Goal: Task Accomplishment & Management: Complete application form

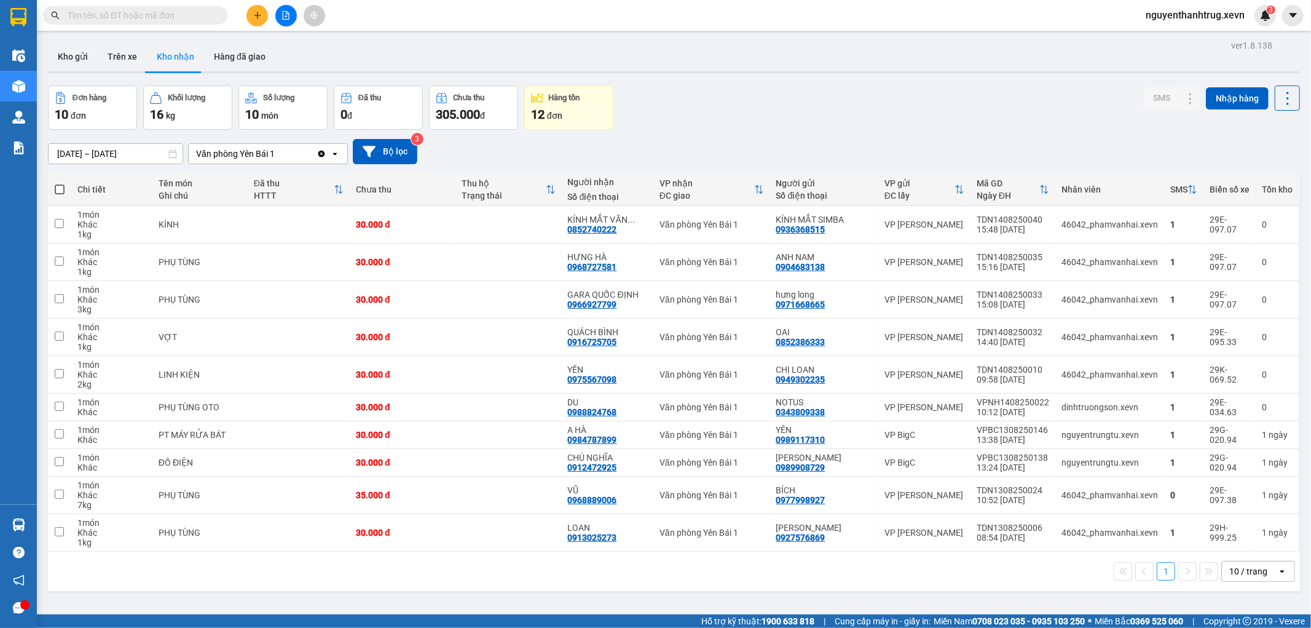
click at [255, 20] on button at bounding box center [257, 16] width 22 height 22
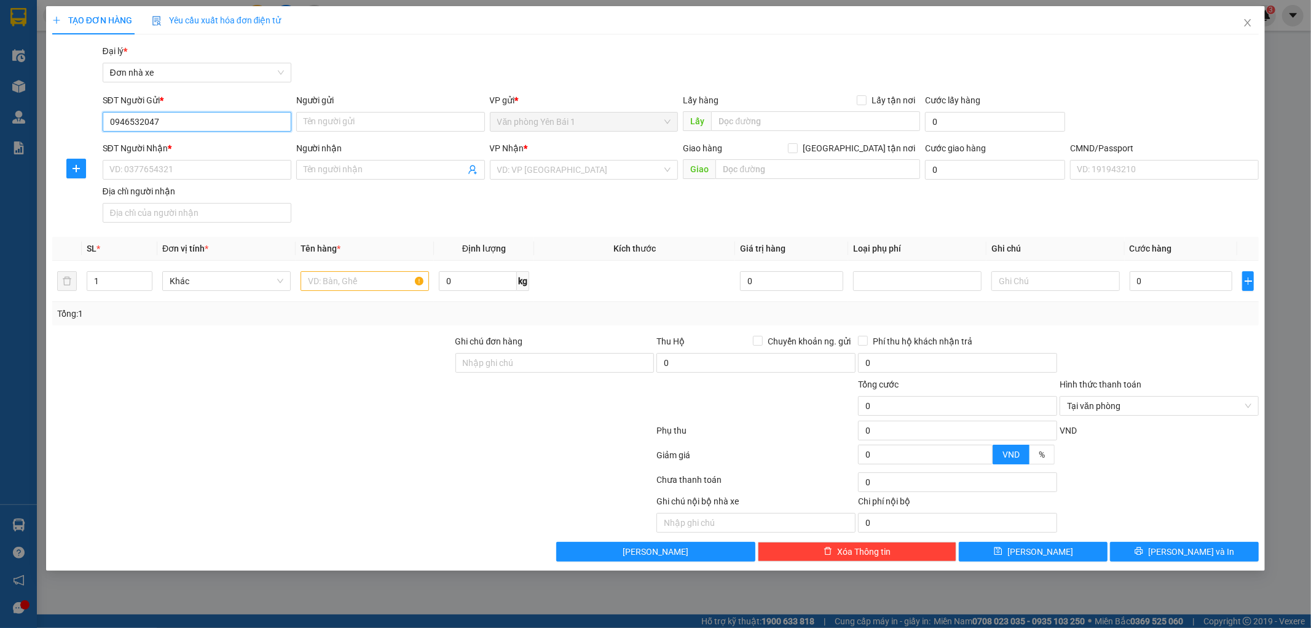
drag, startPoint x: 197, startPoint y: 116, endPoint x: 45, endPoint y: 124, distance: 152.0
click at [48, 125] on div "TẠO ĐƠN HÀNG Yêu cầu xuất hóa đơn điện tử Transit Pickup Surcharge Ids Transit …" at bounding box center [655, 288] width 1219 height 564
type input "0946532047"
click at [348, 119] on input "Người gửi" at bounding box center [390, 122] width 189 height 20
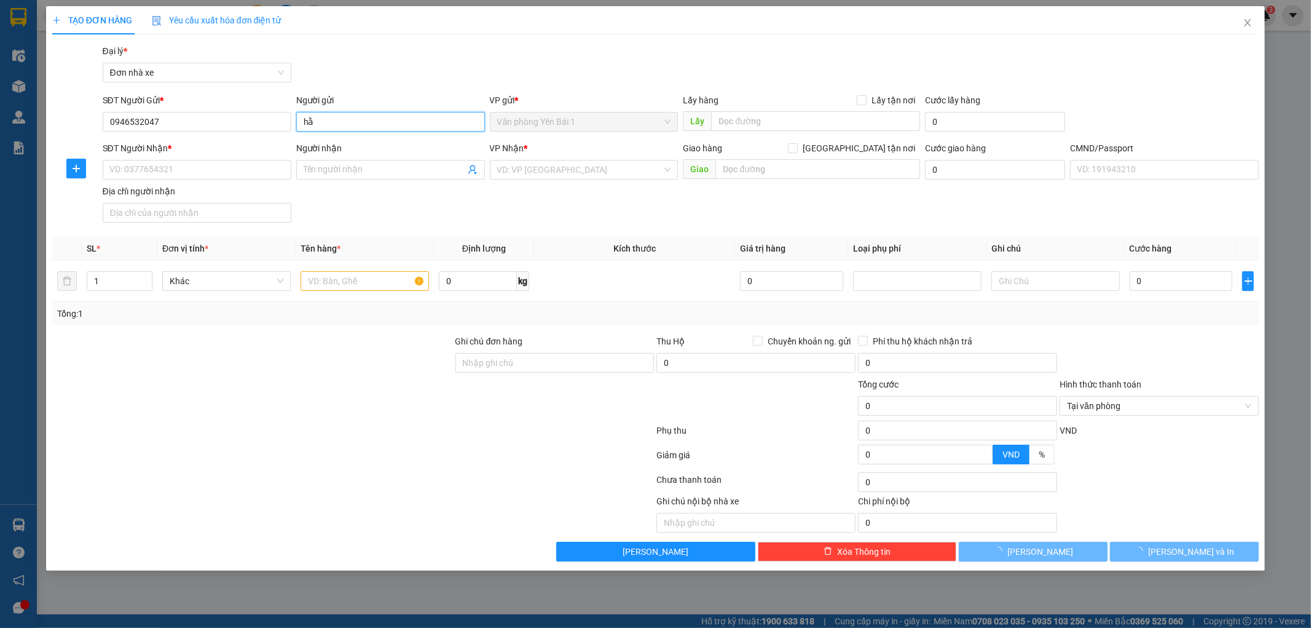
type input "h"
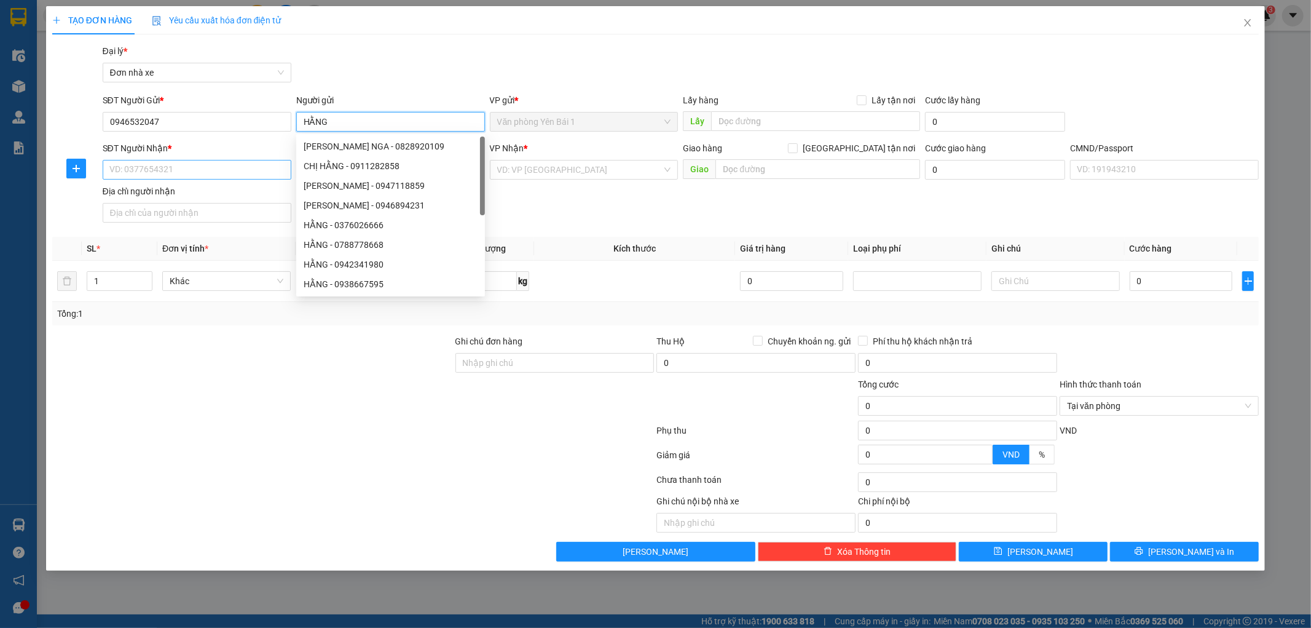
type input "HẰNG"
click at [122, 168] on input "SĐT Người Nhận *" at bounding box center [197, 170] width 189 height 20
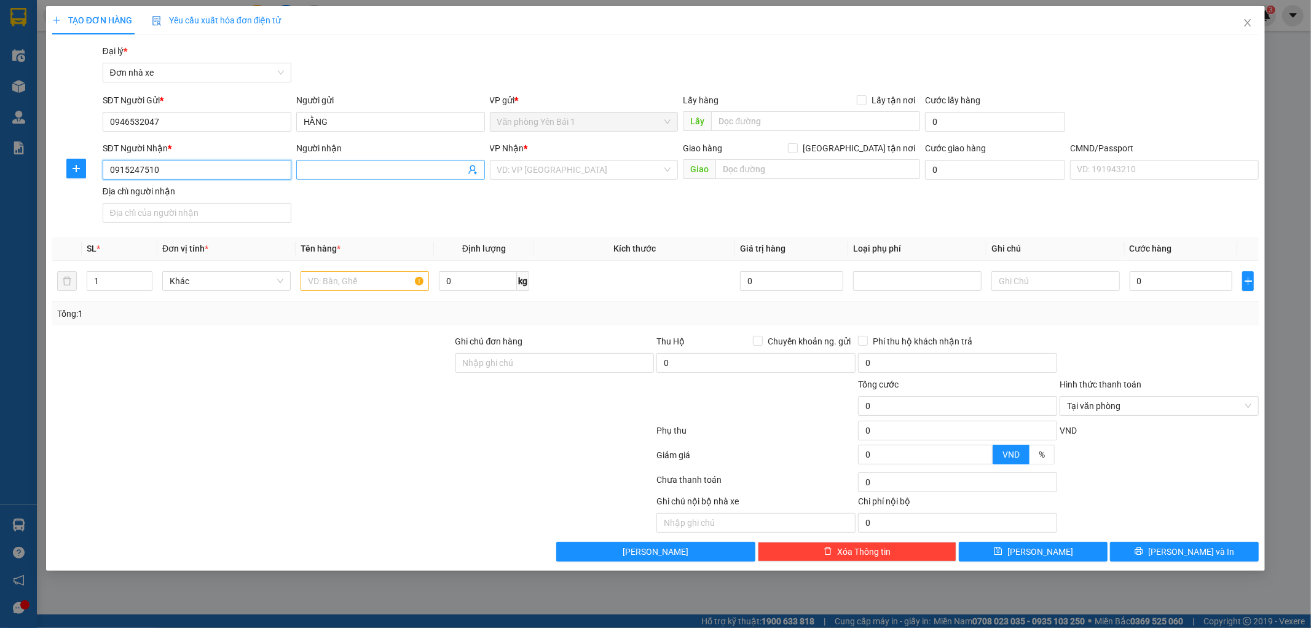
type input "0915247510"
click at [384, 168] on input "Người nhận" at bounding box center [385, 170] width 162 height 14
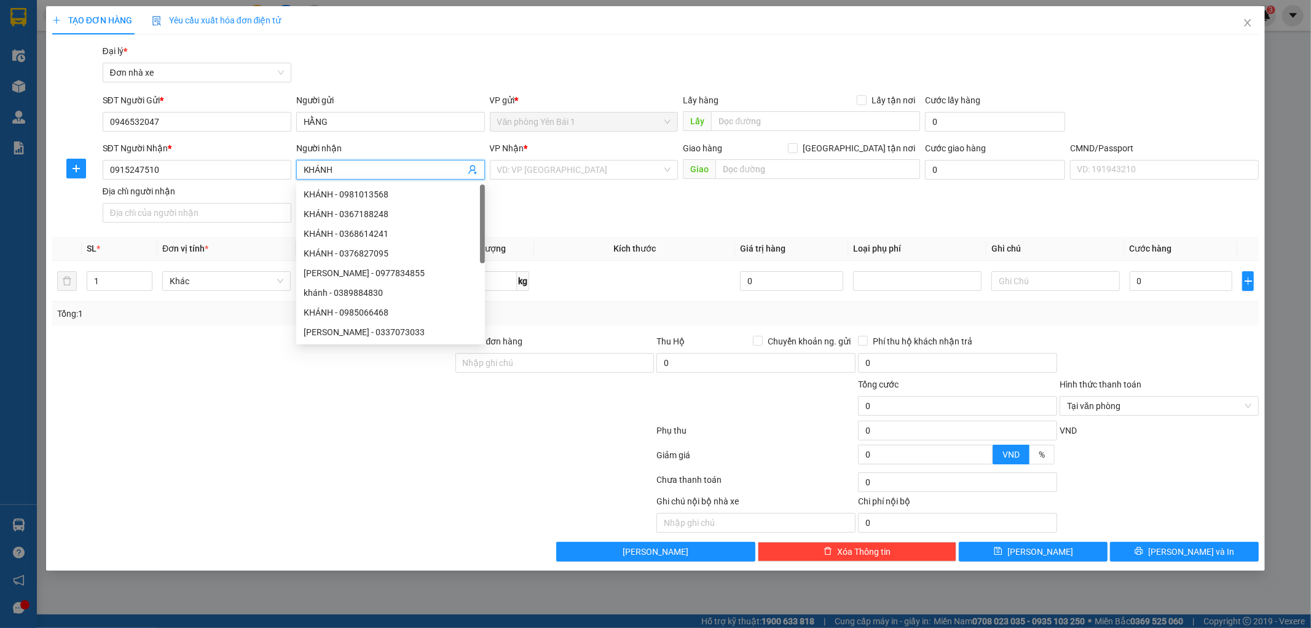
type input "KHÁNH"
click at [629, 213] on div "SĐT Người Nhận * 0915247510 Người nhận KHÁNH VP Nhận * VD: VP [GEOGRAPHIC_DATA]…" at bounding box center [681, 184] width 1162 height 86
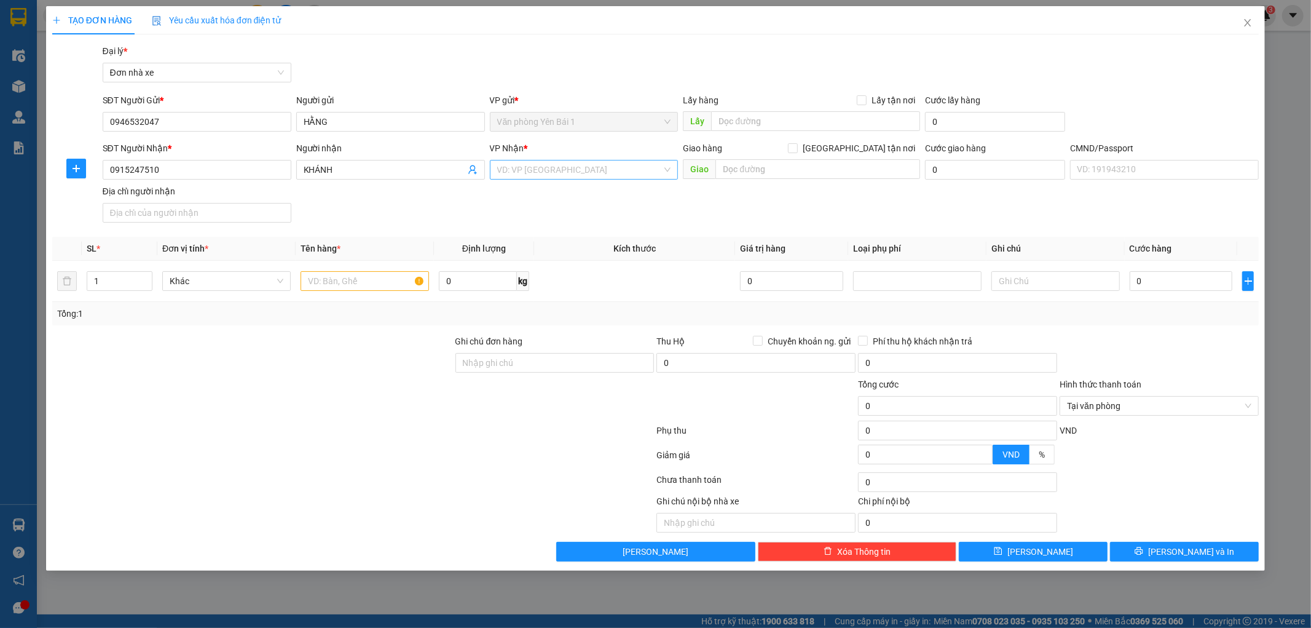
click at [572, 165] on input "search" at bounding box center [579, 169] width 165 height 18
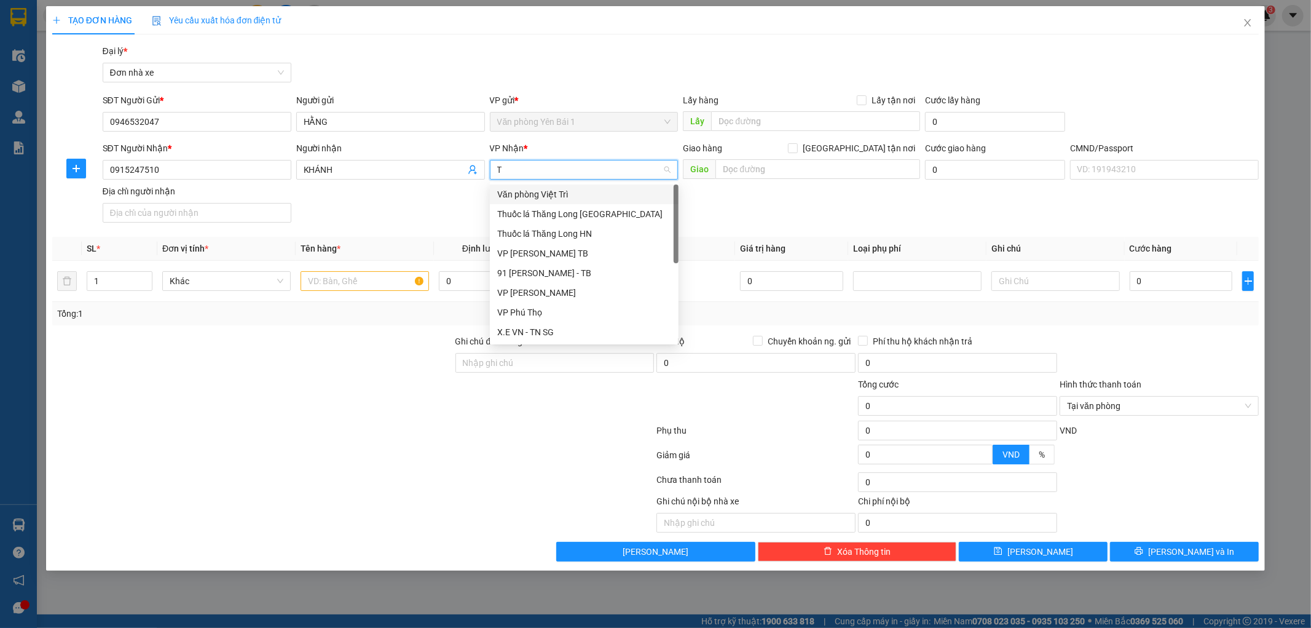
type input "TR"
click at [530, 231] on div "VP [PERSON_NAME]" at bounding box center [584, 234] width 174 height 14
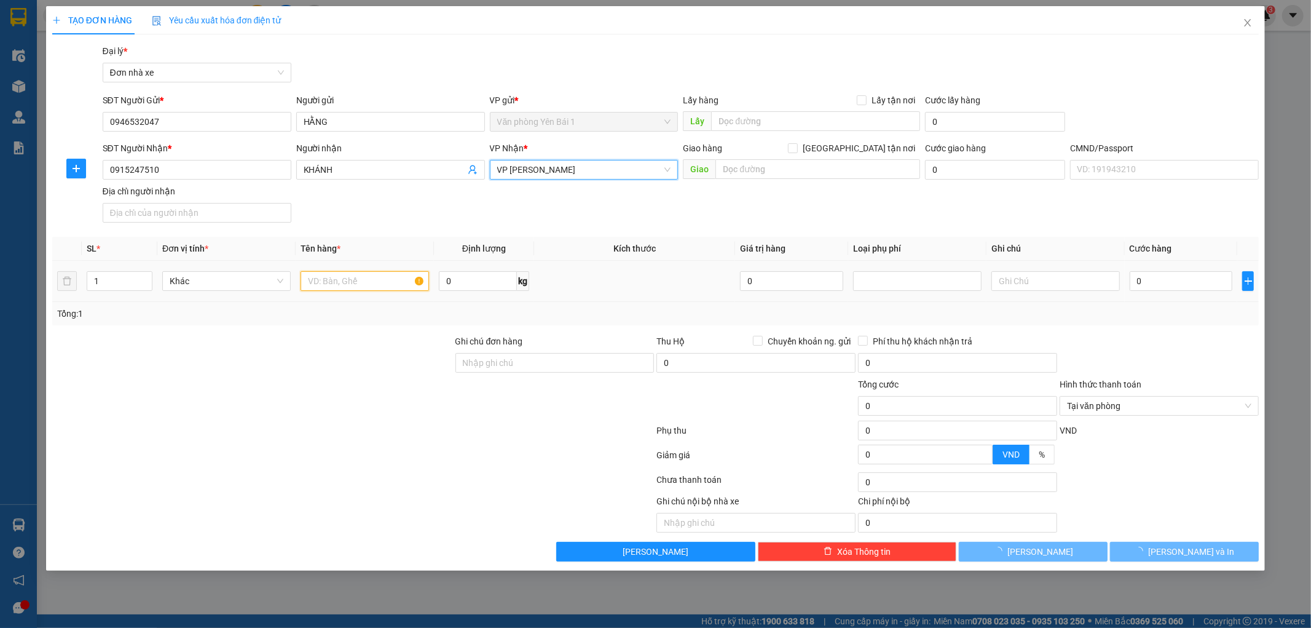
click at [364, 274] on input "text" at bounding box center [365, 281] width 128 height 20
type input "D"
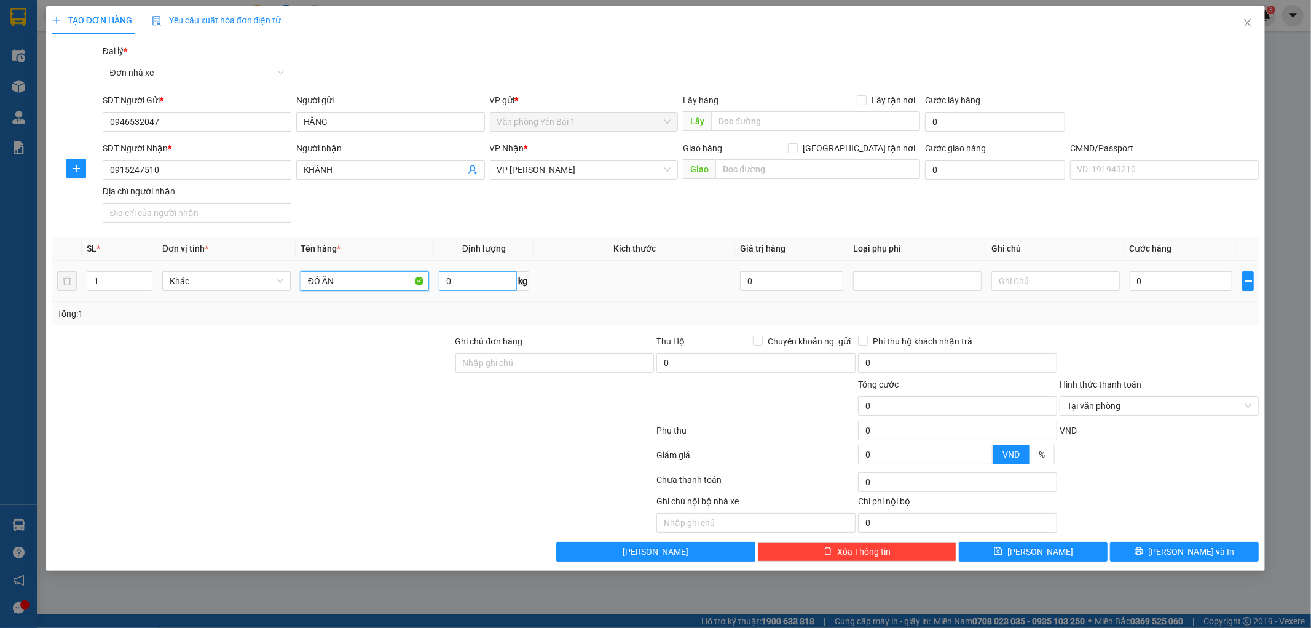
type input "ĐỒ ĂN"
click at [458, 286] on input "0" at bounding box center [478, 281] width 78 height 20
type input "14"
click at [1144, 280] on input "0" at bounding box center [1181, 281] width 103 height 20
type input "4"
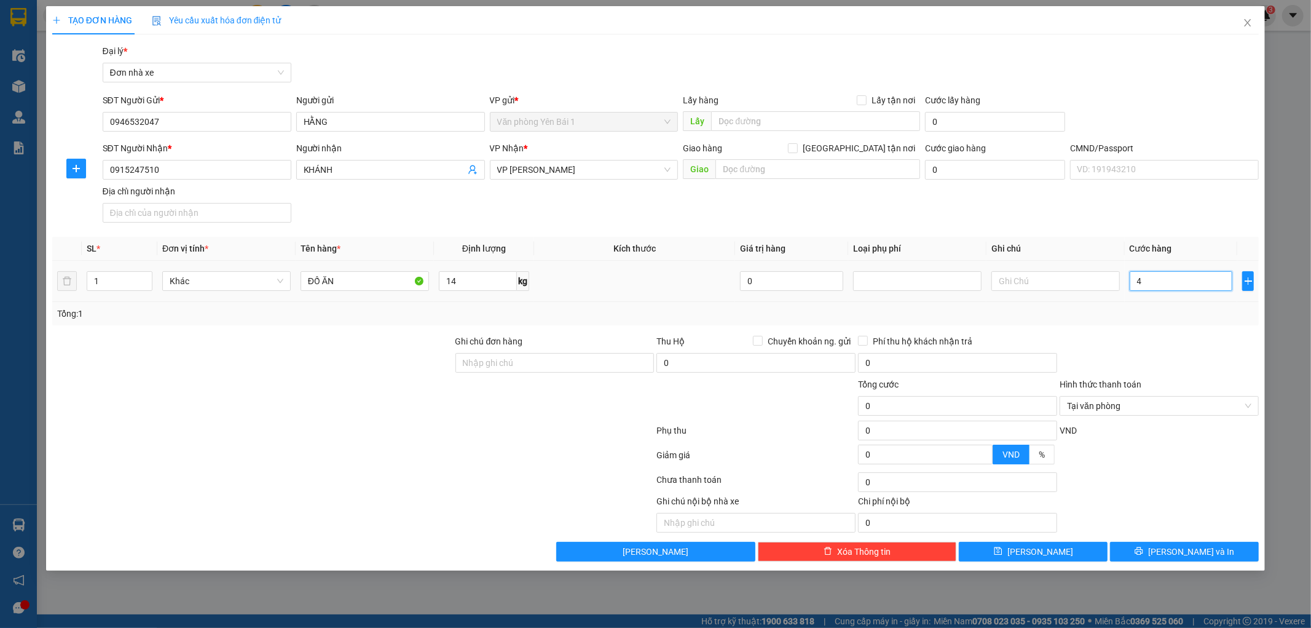
type input "4"
type input "40"
type input "40.000"
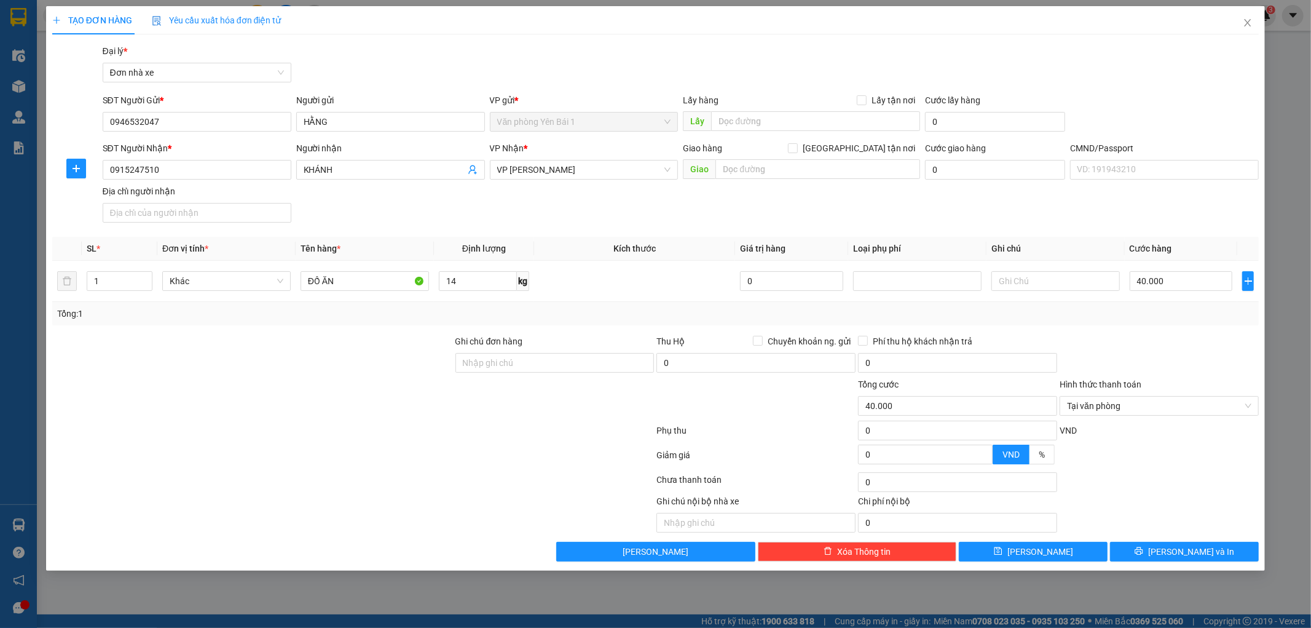
click at [1148, 323] on div "Tổng: 1" at bounding box center [655, 313] width 1207 height 23
click at [1184, 547] on span "[PERSON_NAME] và In" at bounding box center [1191, 552] width 86 height 14
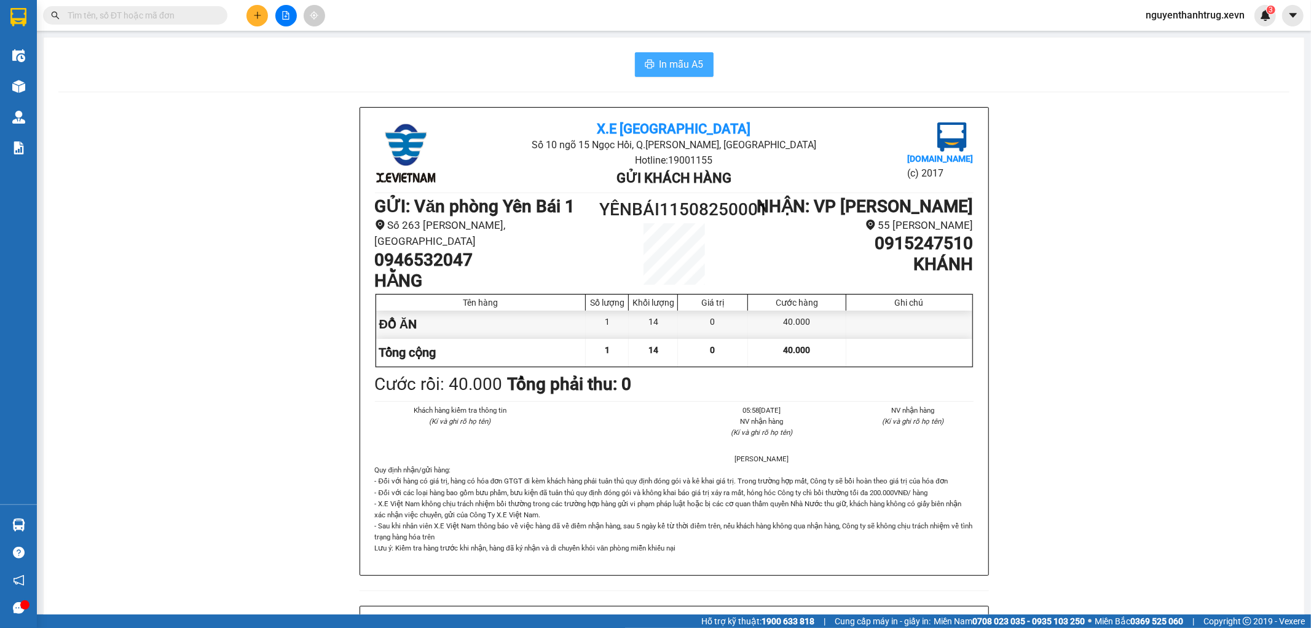
click at [667, 58] on span "In mẫu A5" at bounding box center [681, 64] width 44 height 15
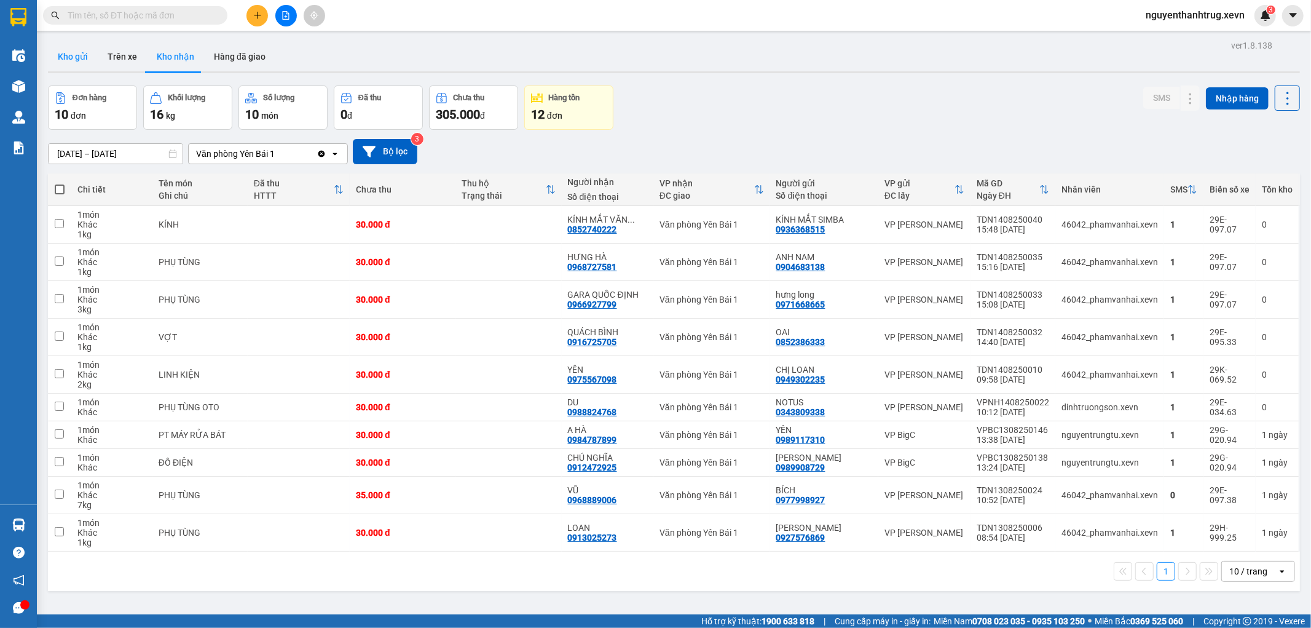
click at [74, 60] on button "Kho gửi" at bounding box center [73, 57] width 50 height 30
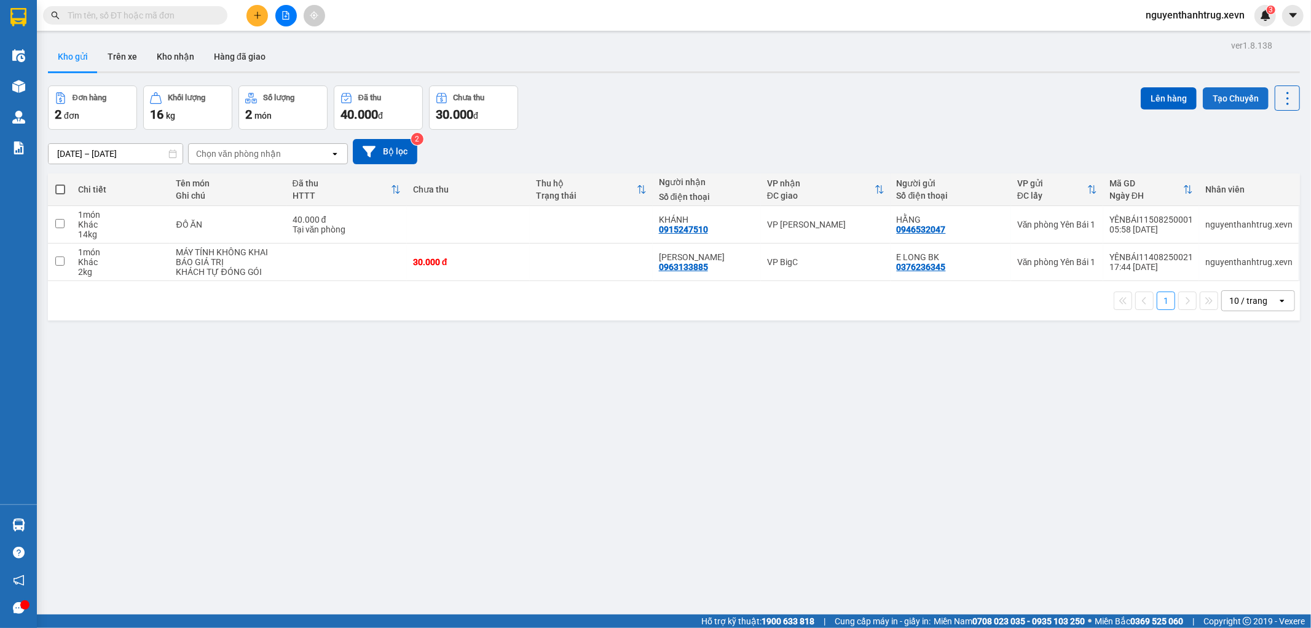
click at [1223, 99] on button "Tạo Chuyến" at bounding box center [1236, 98] width 66 height 22
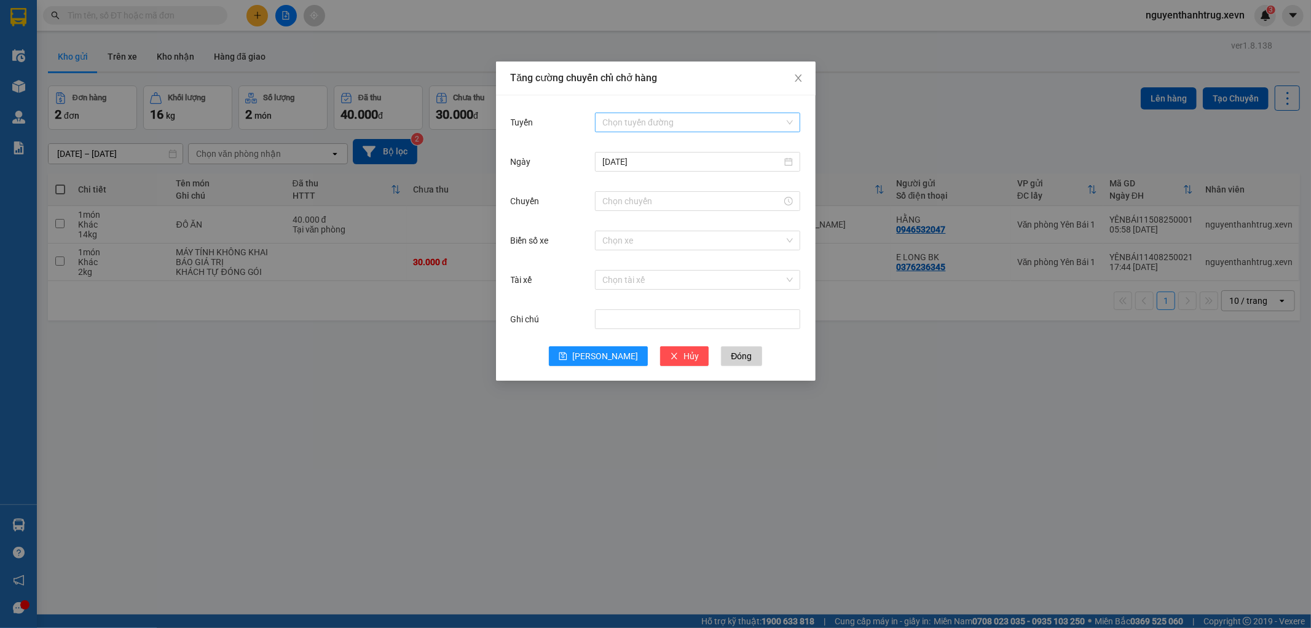
drag, startPoint x: 653, startPoint y: 125, endPoint x: 663, endPoint y: 203, distance: 78.6
click at [655, 125] on input "Tuyến" at bounding box center [693, 122] width 182 height 18
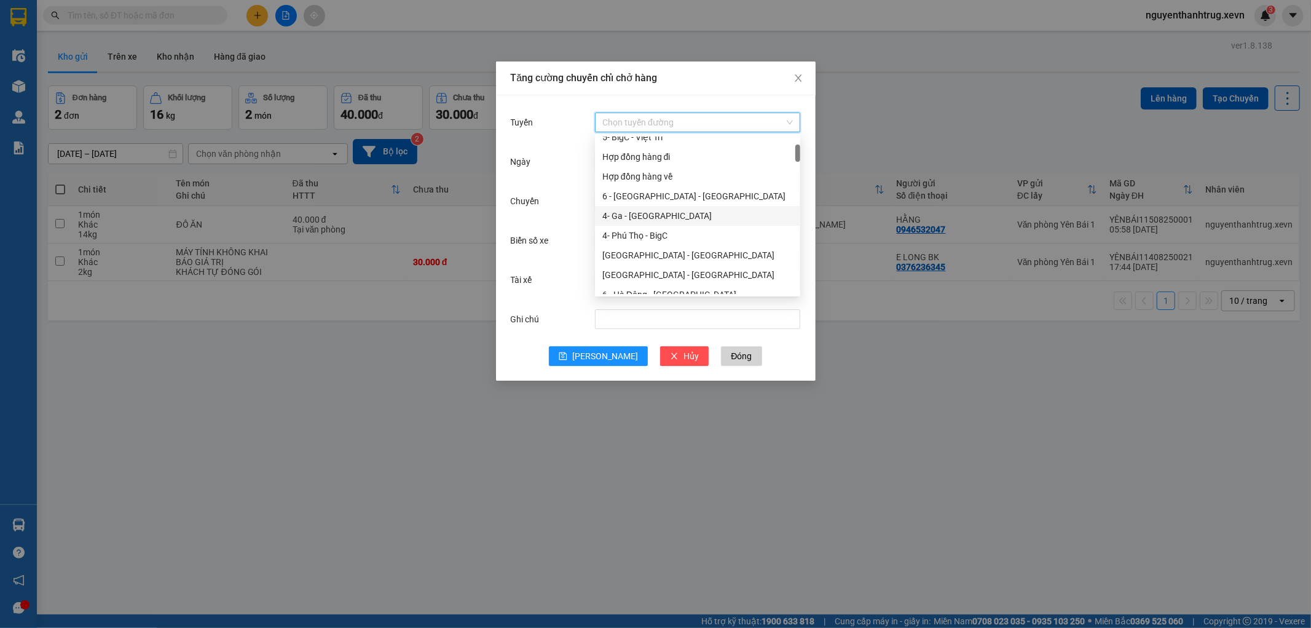
scroll to position [136, 0]
click at [639, 262] on div "6 - [PERSON_NAME] - [GEOGRAPHIC_DATA]" at bounding box center [697, 266] width 191 height 14
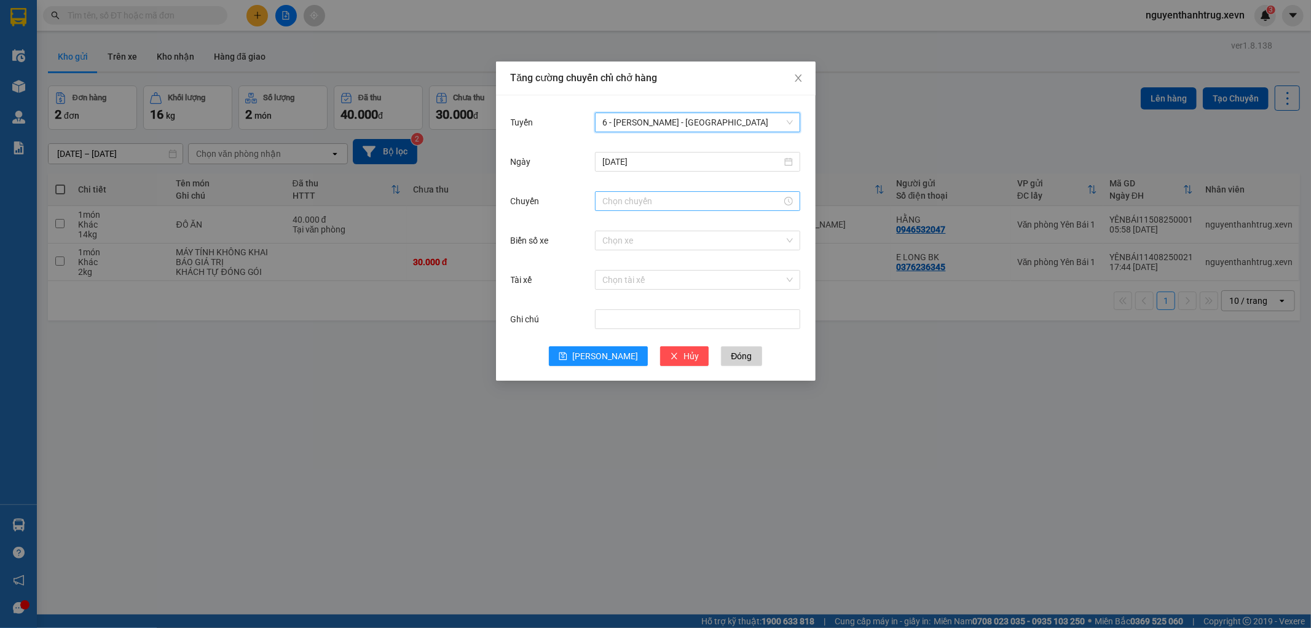
click at [628, 202] on input "Chuyến" at bounding box center [691, 201] width 179 height 14
click at [612, 327] on div "06" at bounding box center [612, 327] width 34 height 17
type input "06:00"
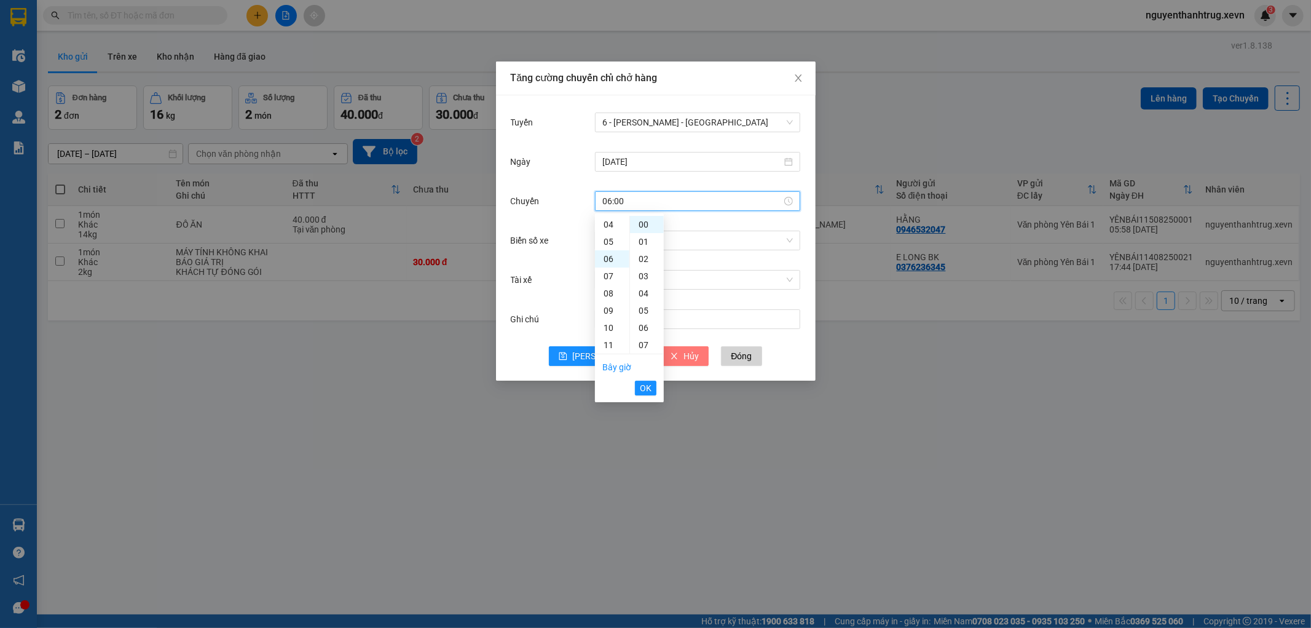
scroll to position [103, 0]
click at [646, 387] on span "OK" at bounding box center [646, 388] width 12 height 14
click at [645, 244] on input "Biển số xe" at bounding box center [693, 240] width 182 height 18
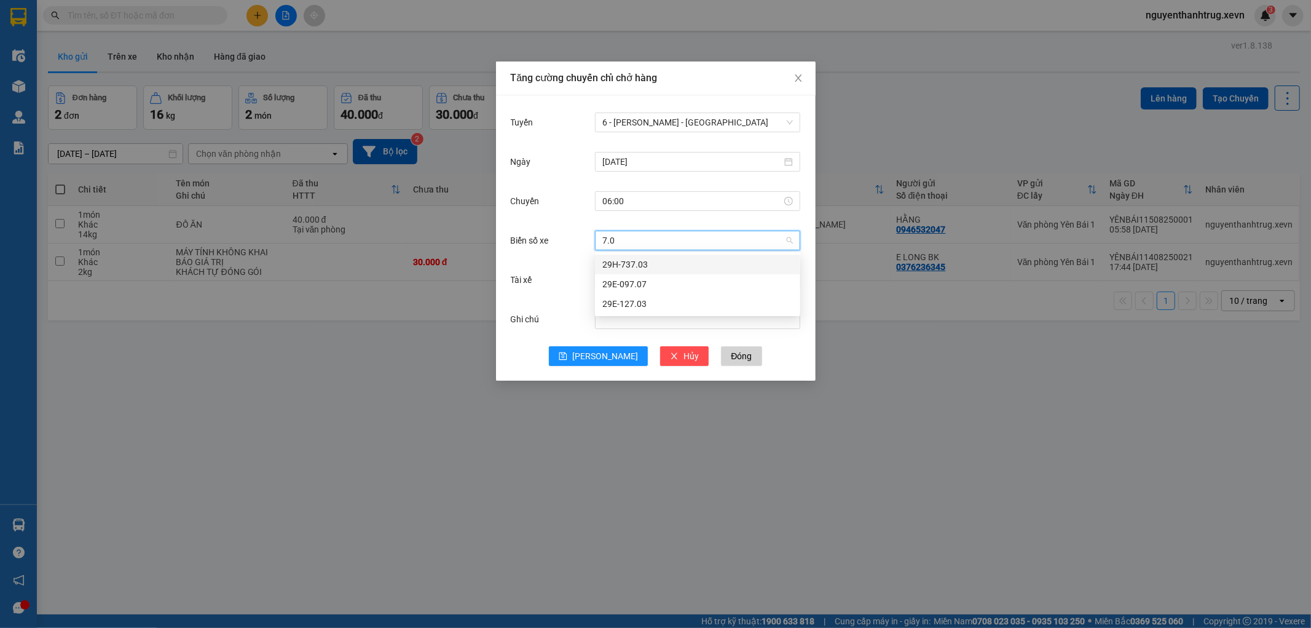
type input "7.07"
click at [631, 259] on div "29E-097.07" at bounding box center [697, 265] width 191 height 14
click at [647, 286] on input "Tài xế" at bounding box center [693, 279] width 182 height 18
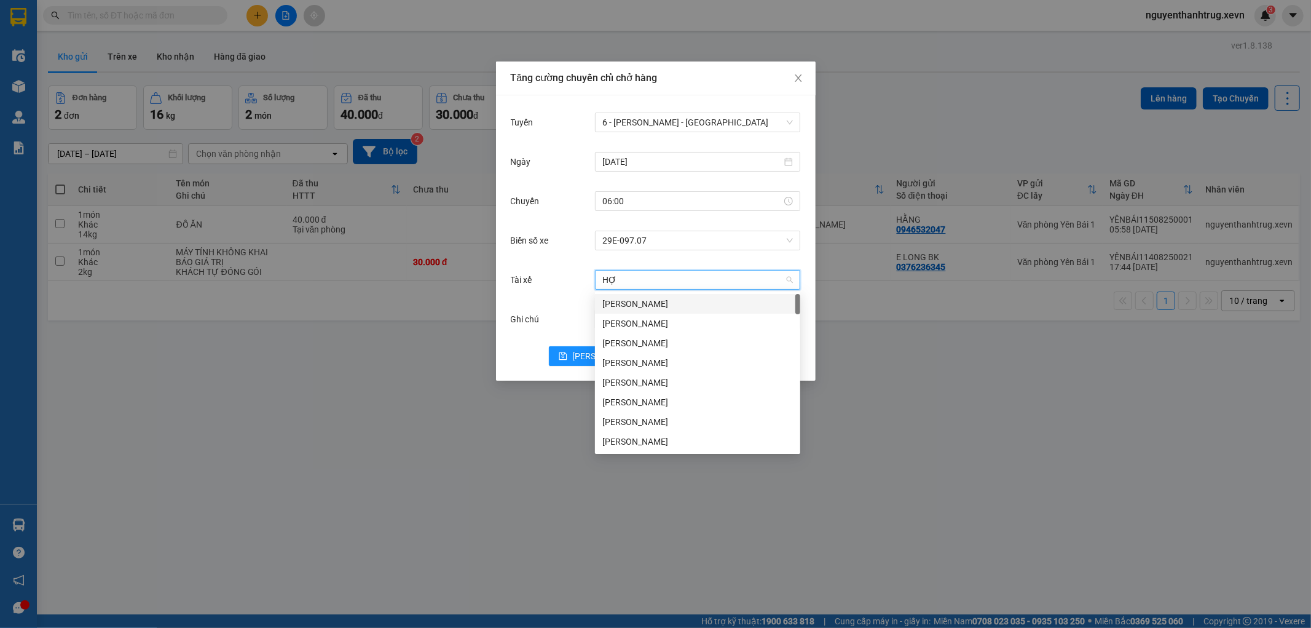
type input "HỢP"
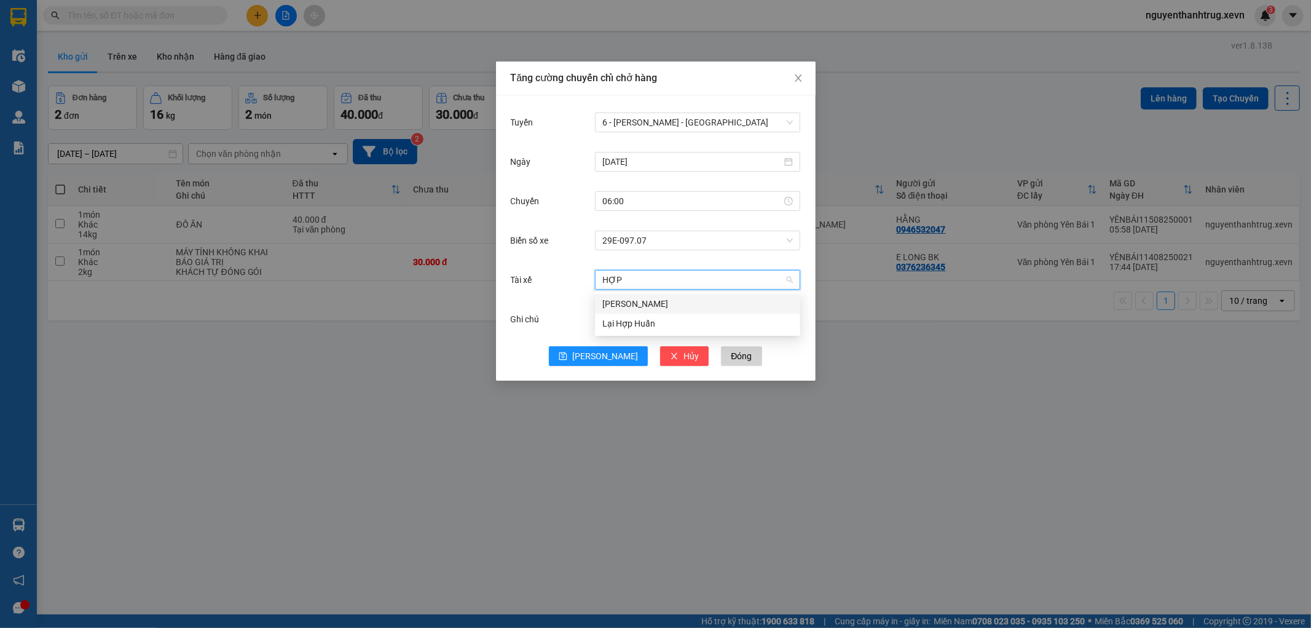
click at [630, 304] on div "[PERSON_NAME]" at bounding box center [697, 304] width 191 height 14
click at [660, 162] on input "[DATE]" at bounding box center [691, 162] width 179 height 14
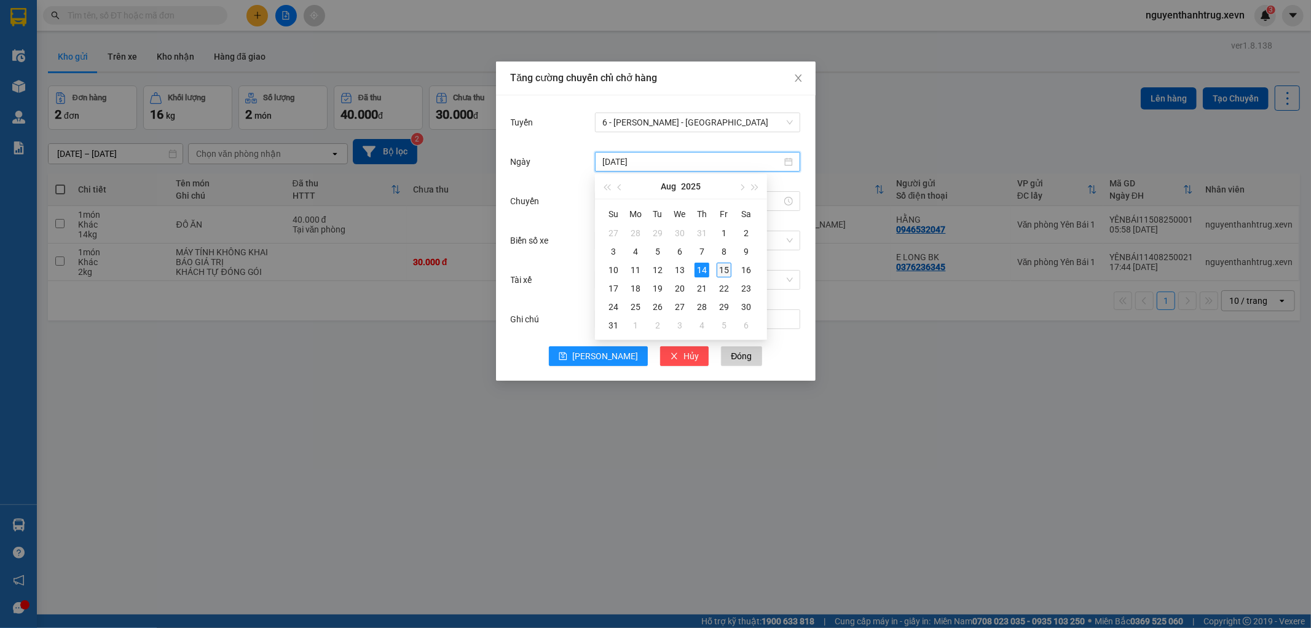
type input "[DATE]"
click at [723, 269] on div "15" at bounding box center [724, 269] width 15 height 15
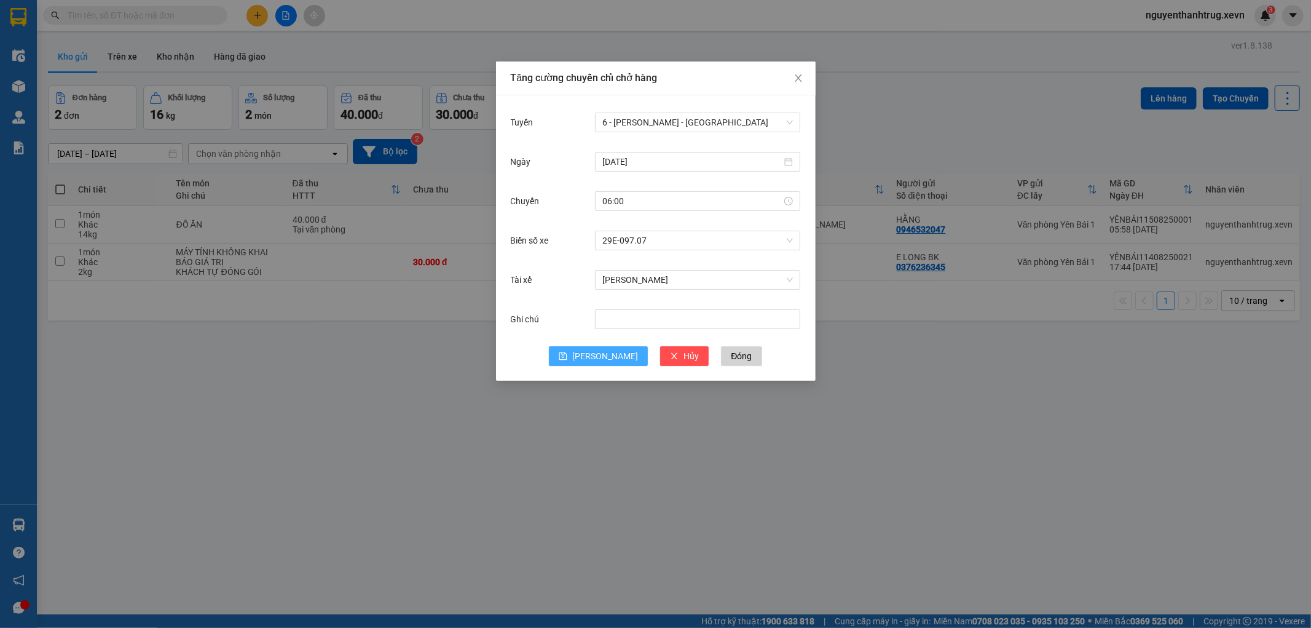
click at [603, 359] on span "[PERSON_NAME]" at bounding box center [605, 356] width 66 height 14
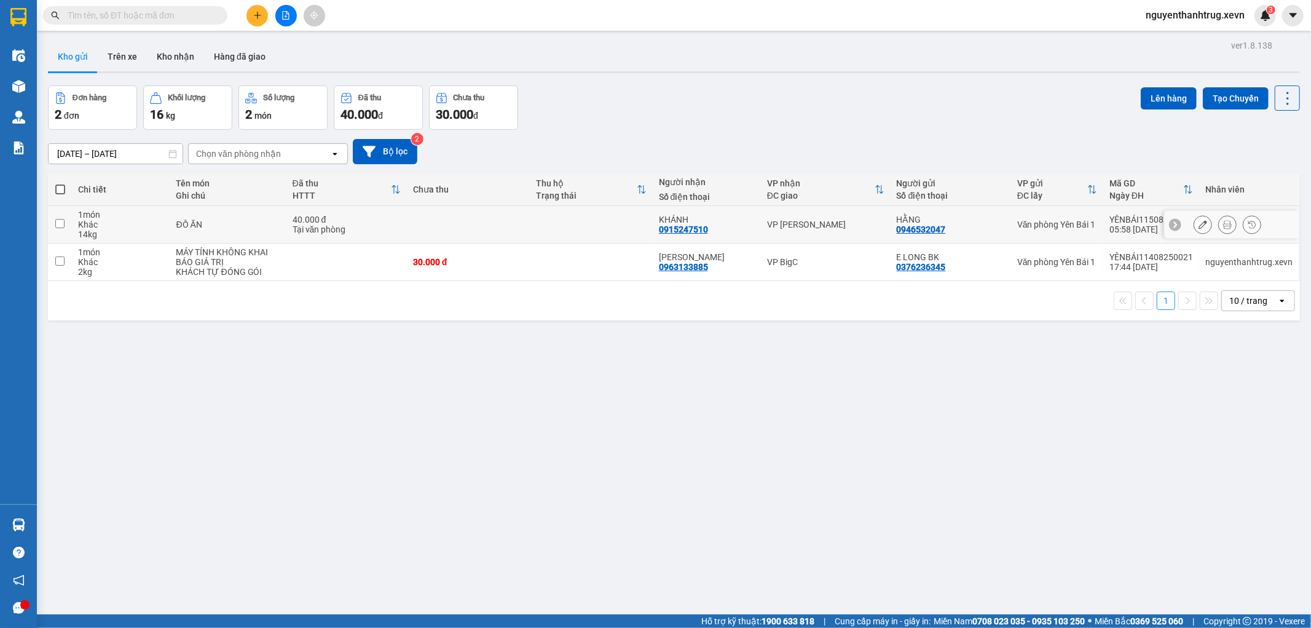
click at [605, 226] on td at bounding box center [591, 224] width 123 height 37
checkbox input "true"
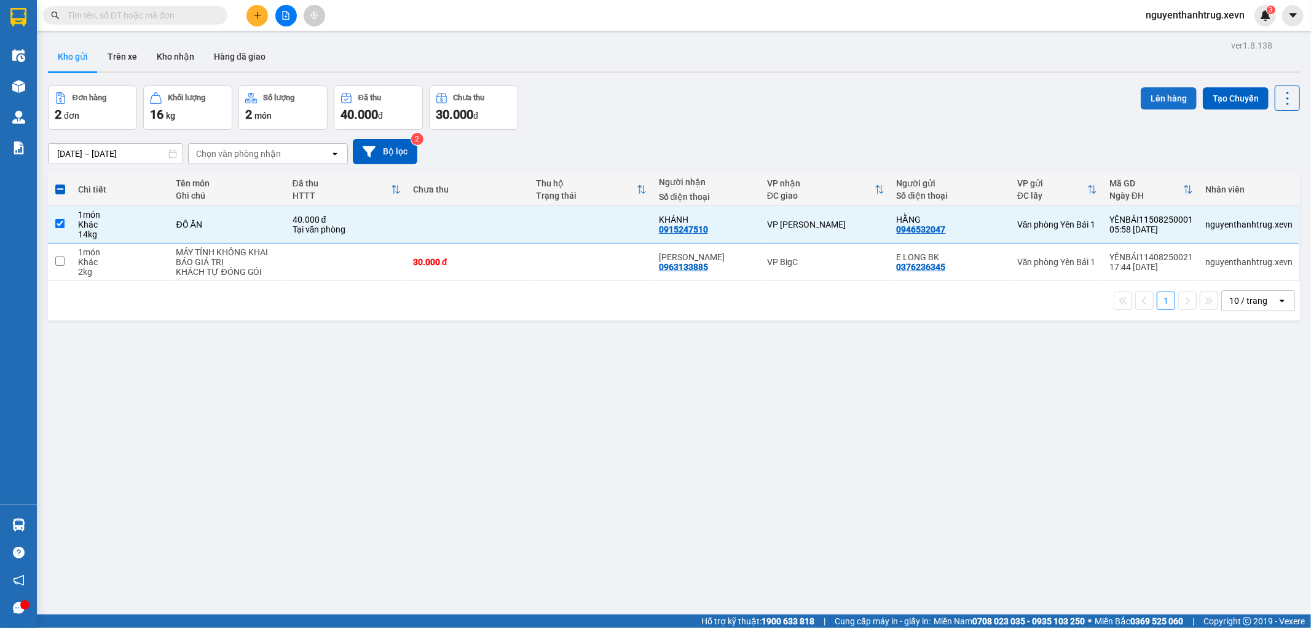
click at [1157, 94] on button "Lên hàng" at bounding box center [1169, 98] width 56 height 22
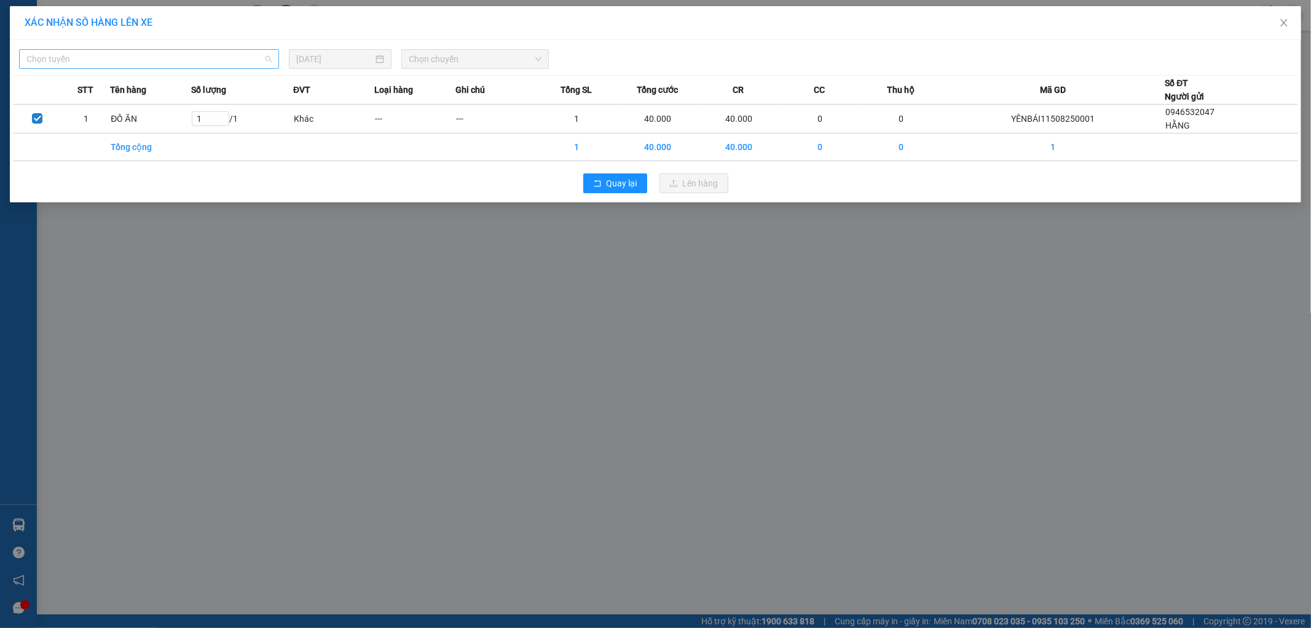
click at [150, 58] on span "Chọn tuyến" at bounding box center [148, 59] width 245 height 18
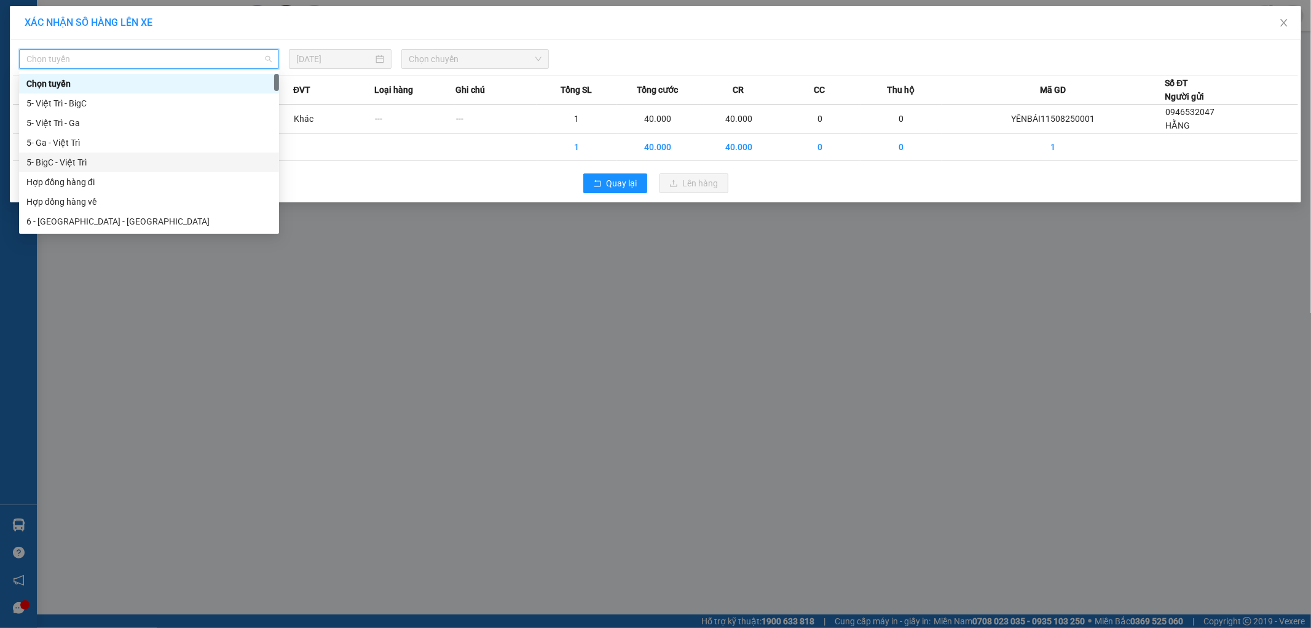
scroll to position [136, 0]
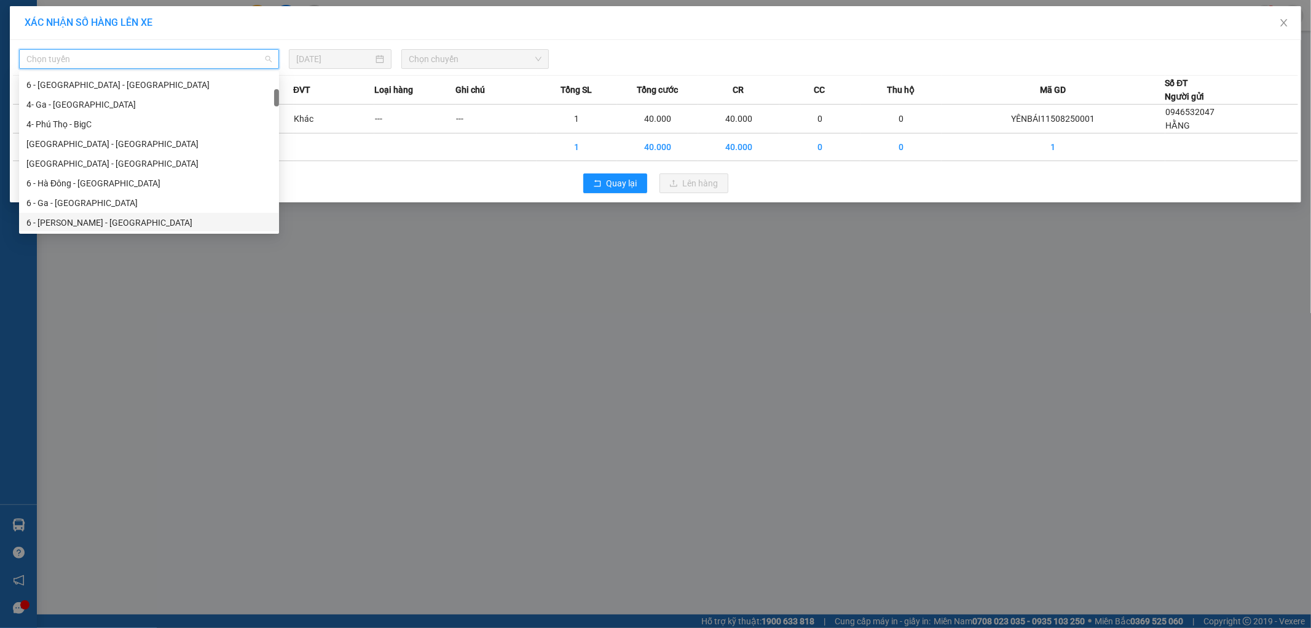
click at [77, 223] on div "6 - [PERSON_NAME] - [GEOGRAPHIC_DATA]" at bounding box center [148, 223] width 245 height 14
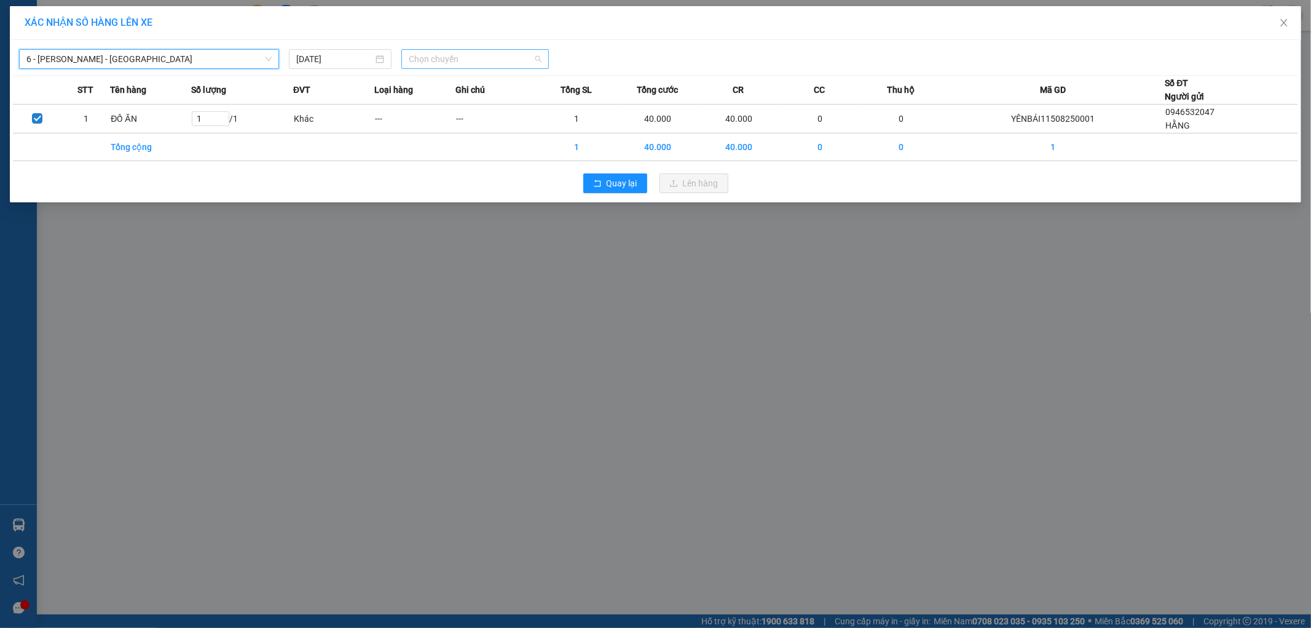
click at [480, 56] on span "Chọn chuyến" at bounding box center [475, 59] width 133 height 18
click at [471, 103] on div "06:00 (TC) - 29E-097.07" at bounding box center [457, 103] width 96 height 14
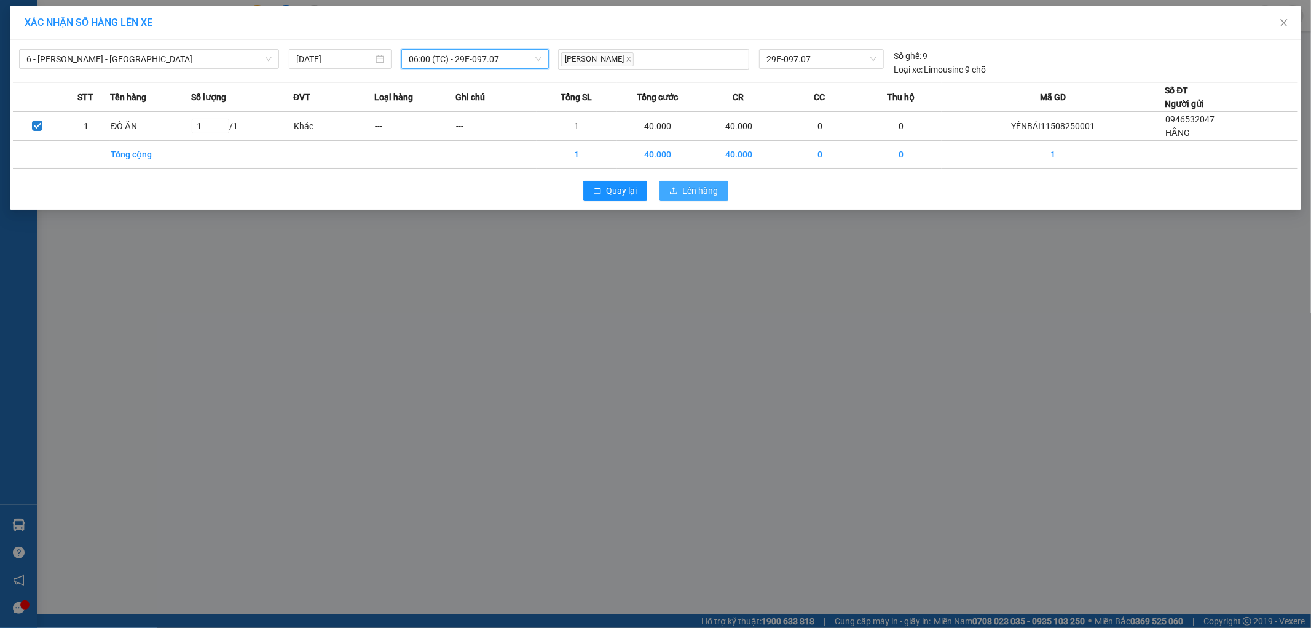
click at [687, 189] on span "Lên hàng" at bounding box center [701, 191] width 36 height 14
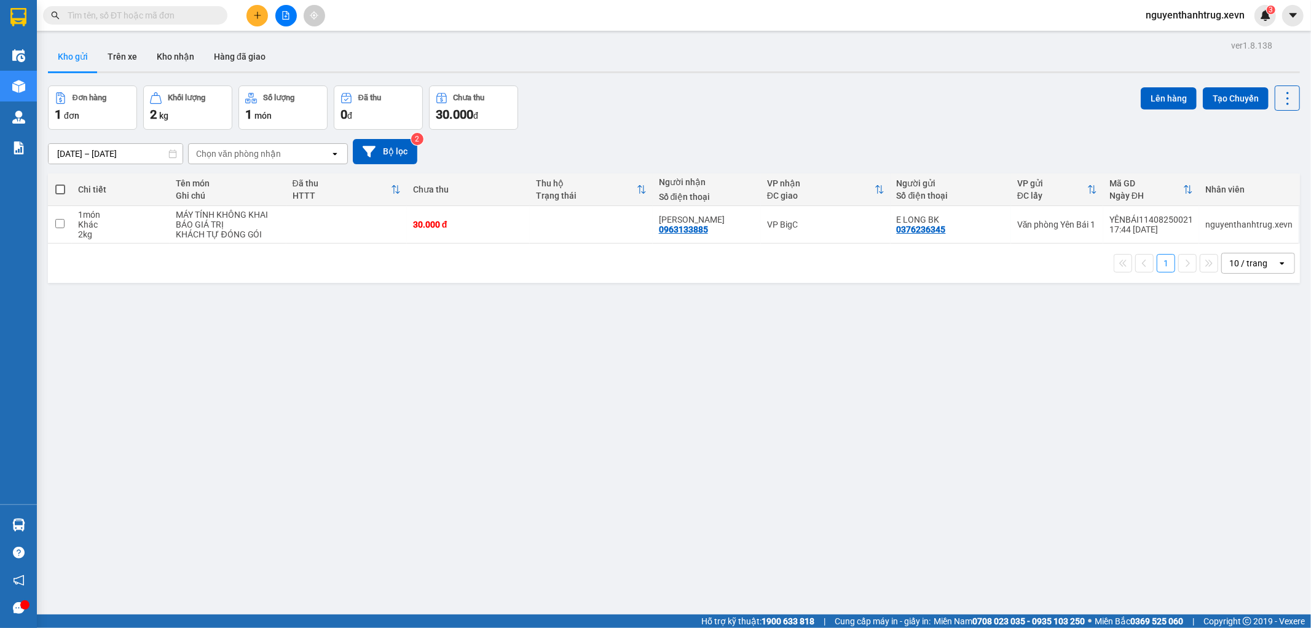
click at [1205, 10] on span "nguyenthanhtrug.xevn" at bounding box center [1195, 14] width 119 height 15
click at [1187, 34] on span "Đăng xuất" at bounding box center [1201, 38] width 94 height 14
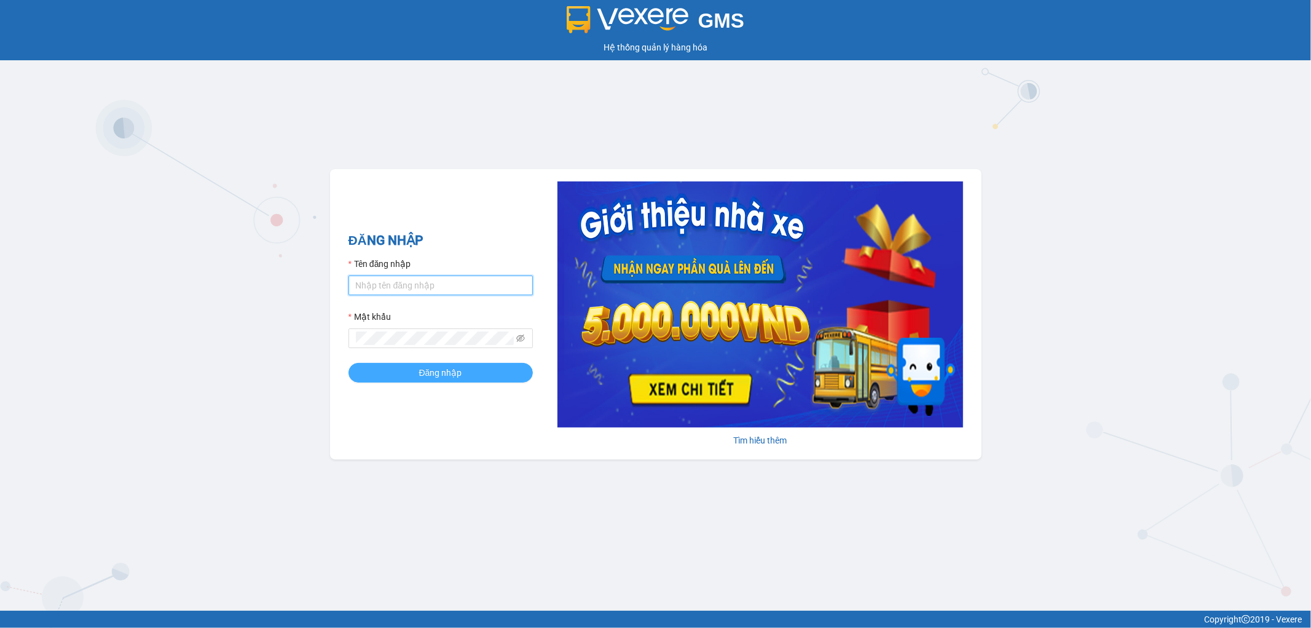
type input "nguyenthanhtrug.xevn"
click at [438, 373] on span "Đăng nhập" at bounding box center [440, 373] width 43 height 14
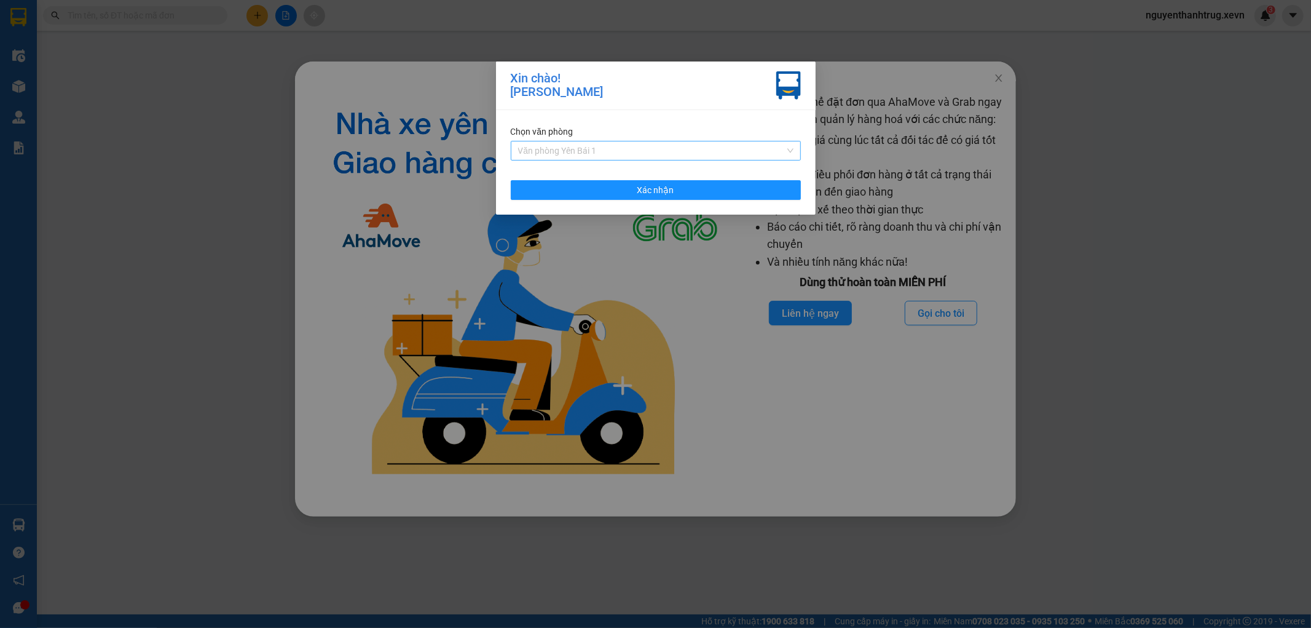
click at [628, 157] on span "Văn phòng Yên Bái 1" at bounding box center [655, 150] width 275 height 18
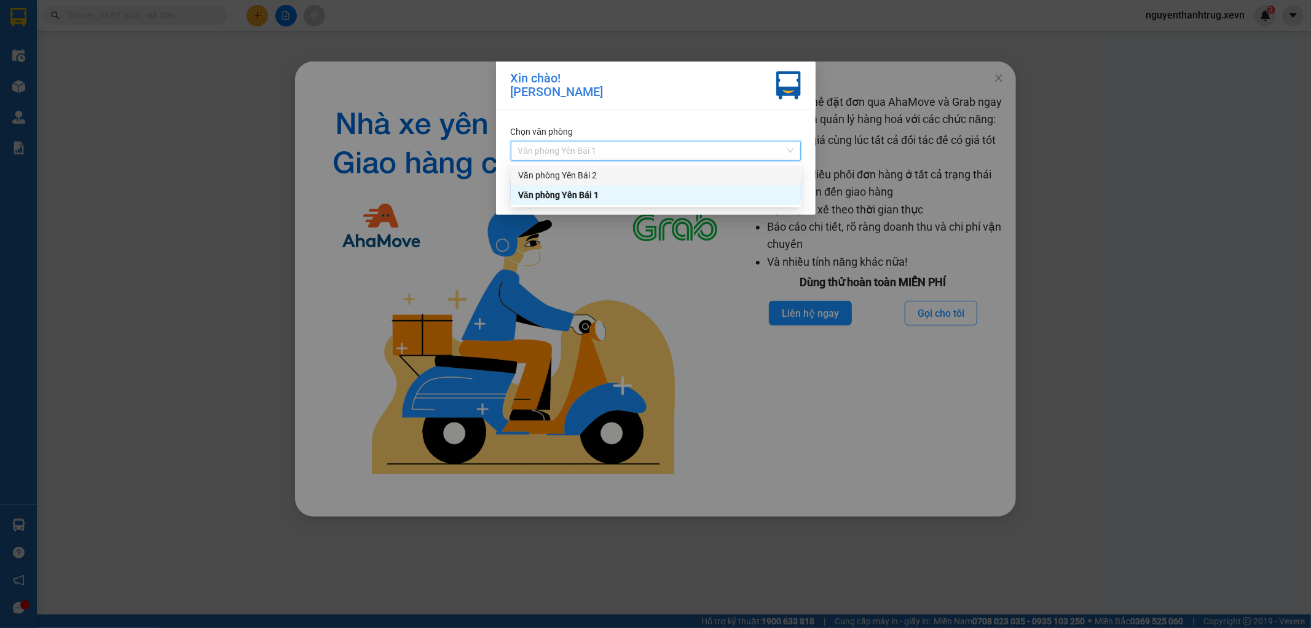
click at [591, 175] on div "Văn phòng Yên Bái 2" at bounding box center [655, 175] width 275 height 14
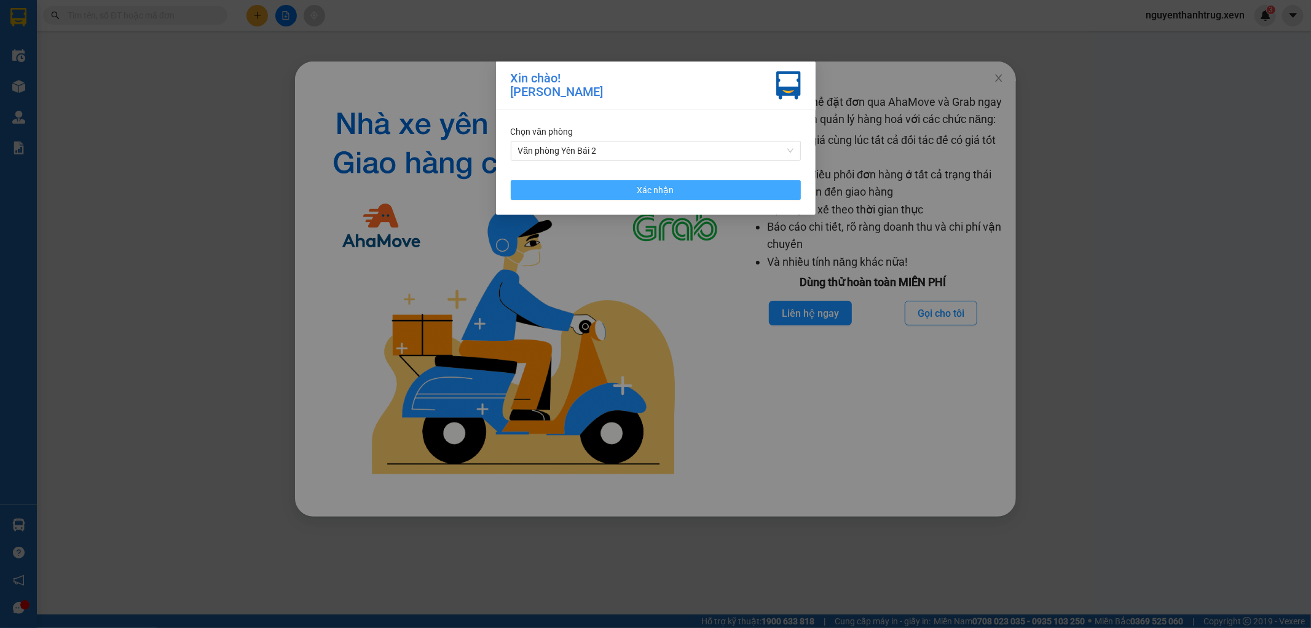
click at [618, 189] on button "Xác nhận" at bounding box center [656, 190] width 290 height 20
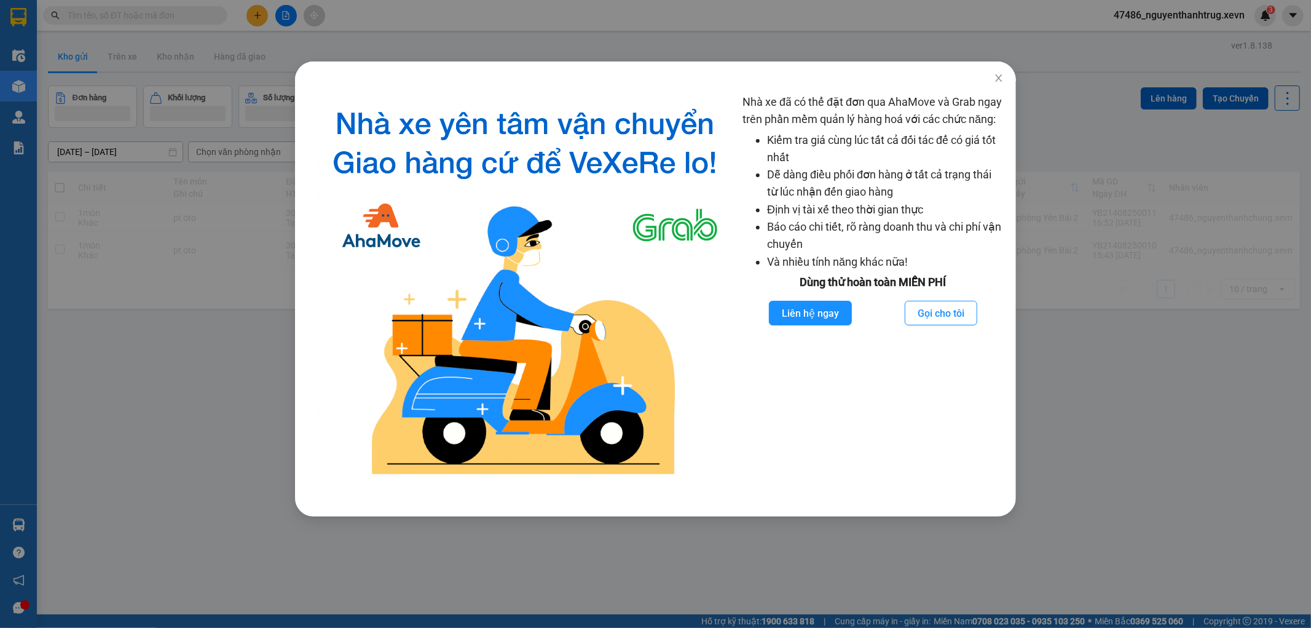
click at [187, 414] on div "Nhà xe đã có thể đặt đơn qua AhaMove và Grab ngay trên phần mềm quản lý hàng ho…" at bounding box center [655, 314] width 1311 height 628
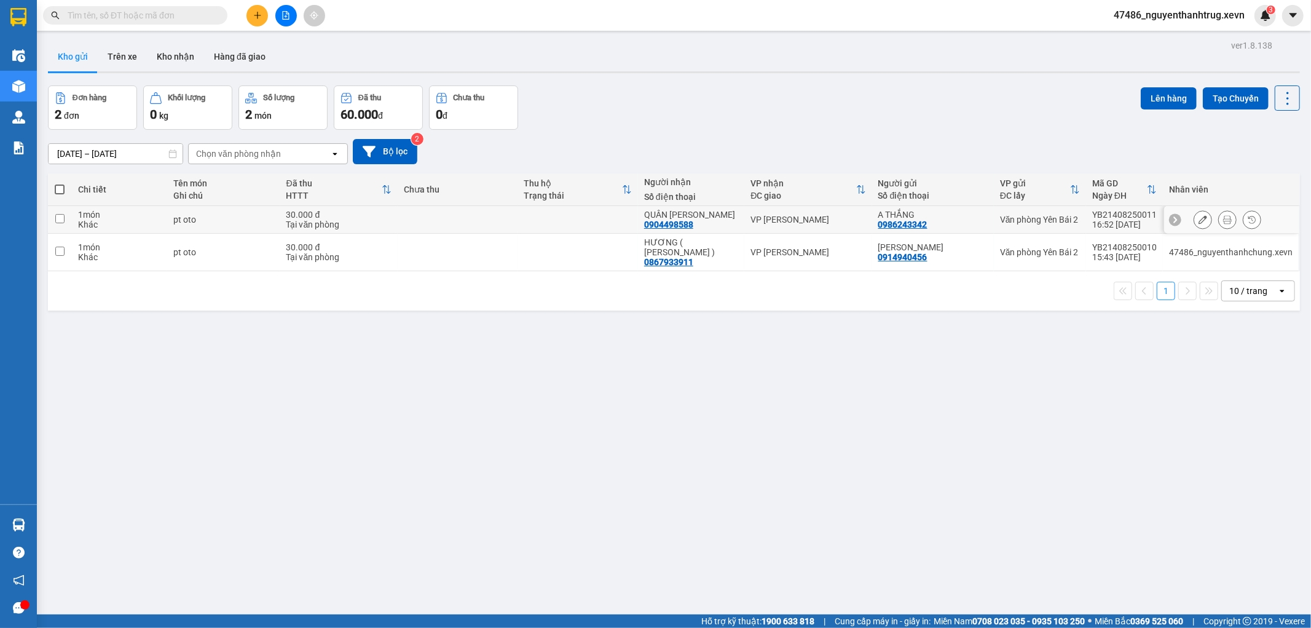
click at [607, 208] on td at bounding box center [578, 220] width 120 height 28
checkbox input "true"
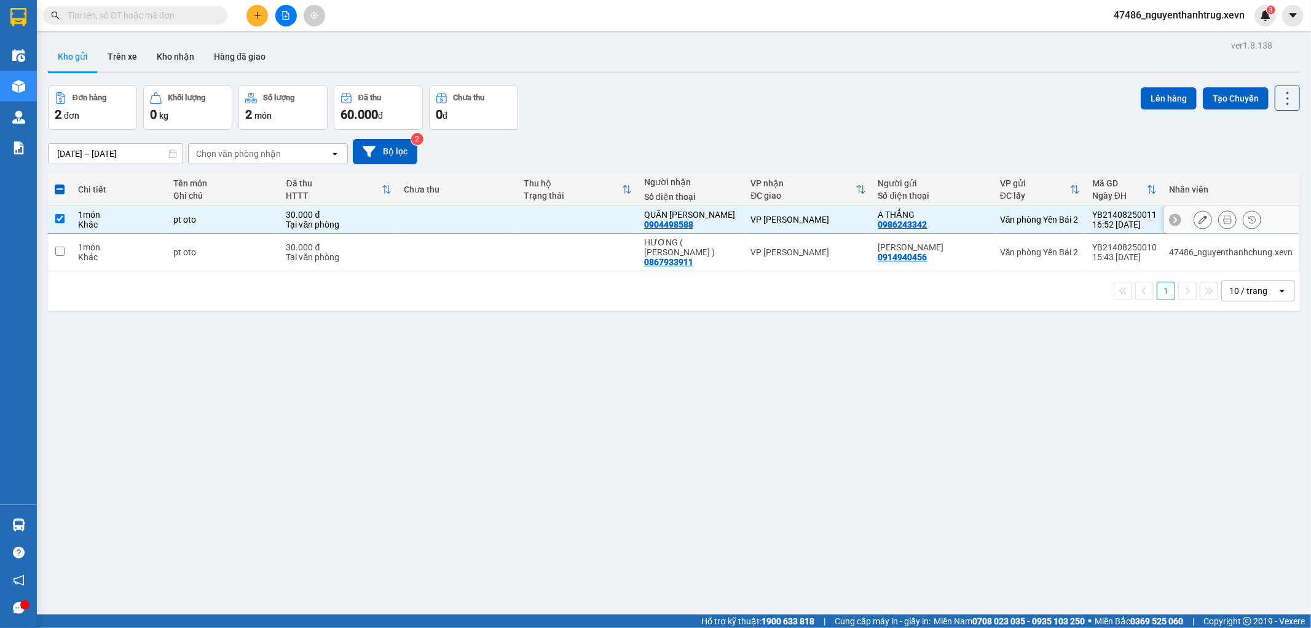
click at [605, 234] on td at bounding box center [578, 252] width 120 height 37
checkbox input "true"
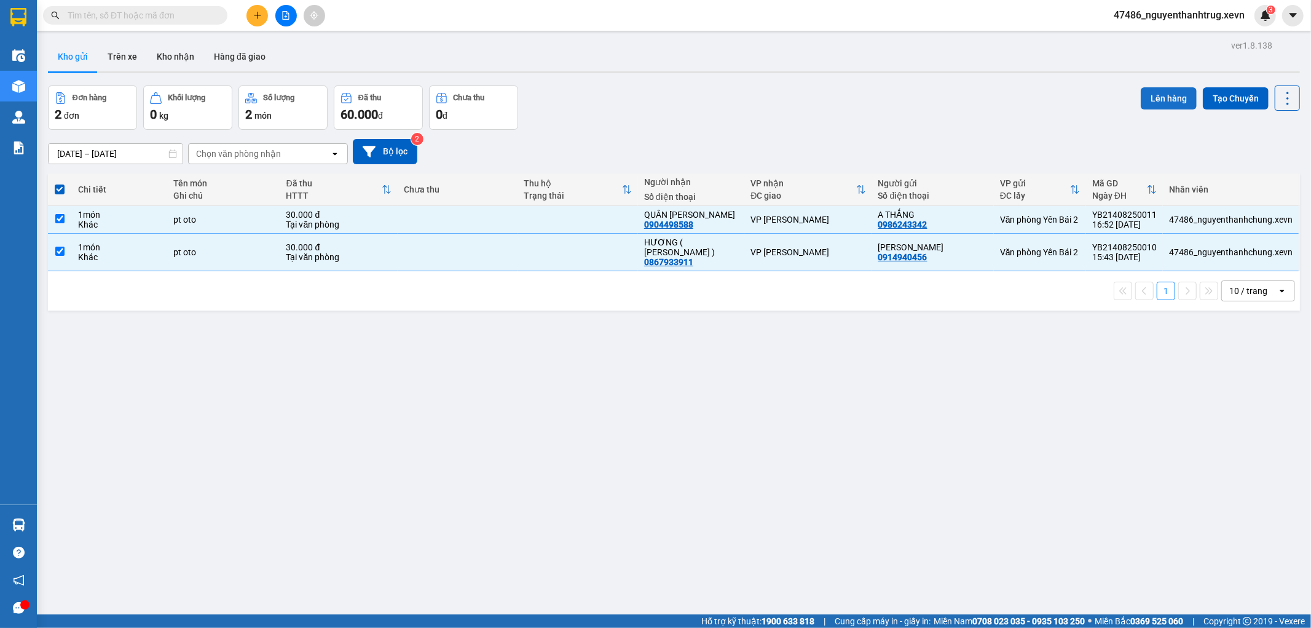
click at [1160, 95] on button "Lên hàng" at bounding box center [1169, 98] width 56 height 22
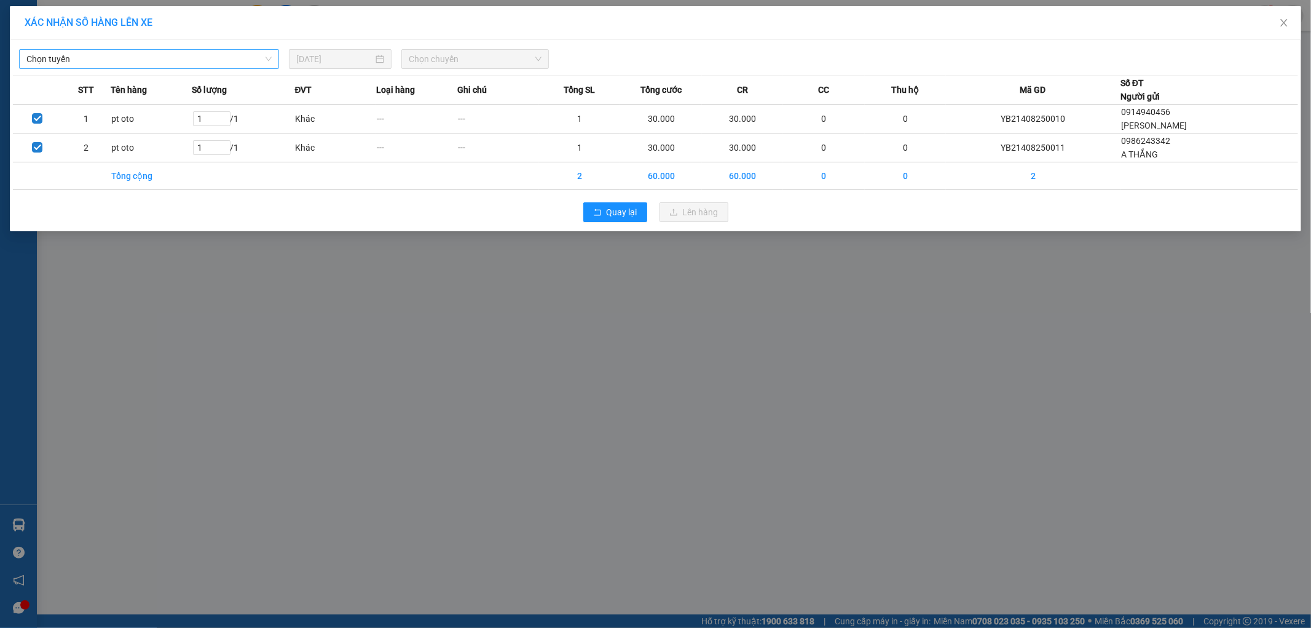
click at [148, 59] on span "Chọn tuyến" at bounding box center [148, 59] width 245 height 18
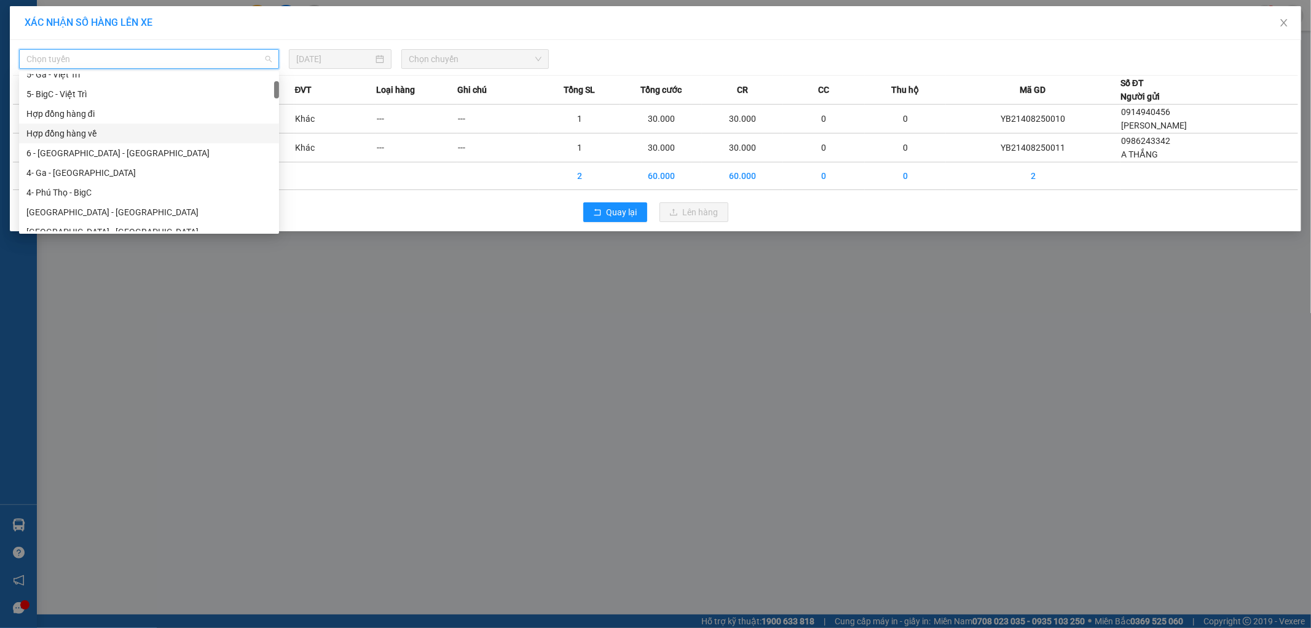
scroll to position [136, 0]
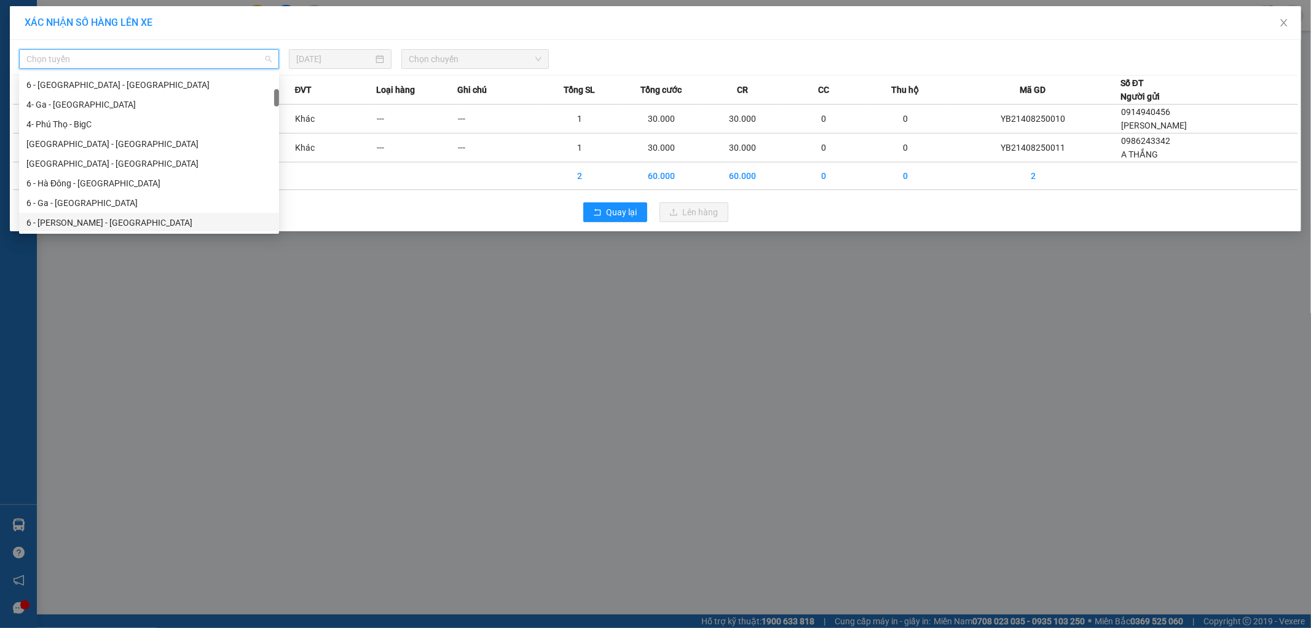
click at [81, 220] on div "6 - [PERSON_NAME] - [GEOGRAPHIC_DATA]" at bounding box center [148, 223] width 245 height 14
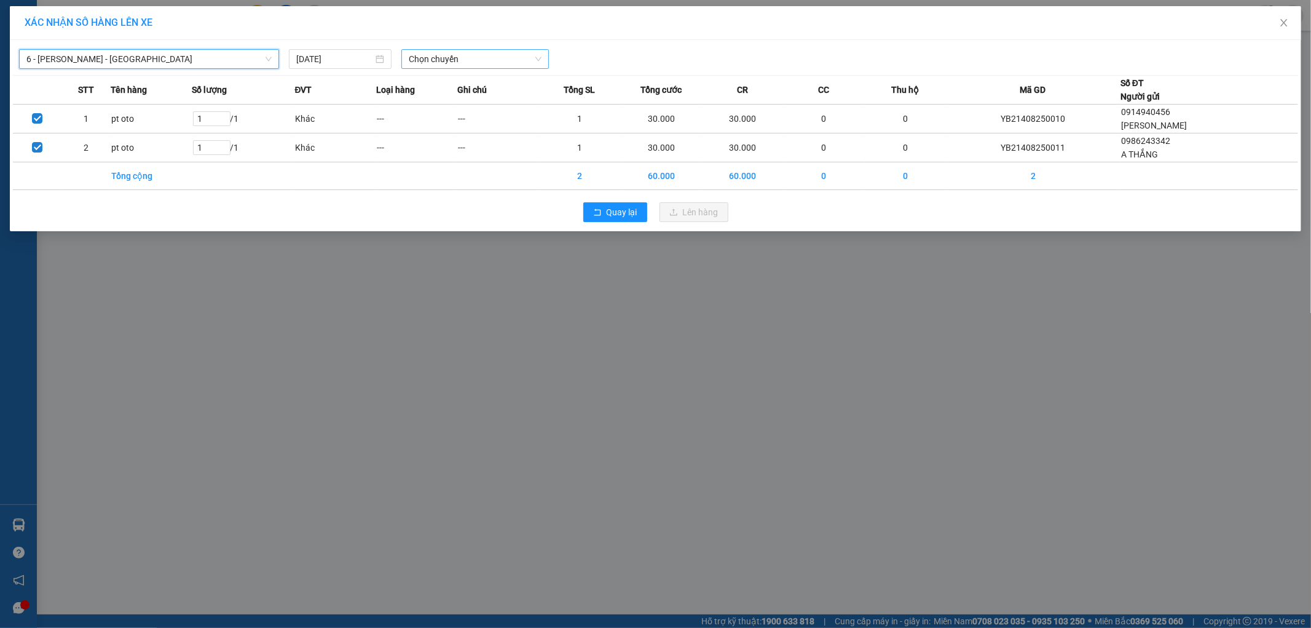
click at [505, 57] on span "Chọn chuyến" at bounding box center [475, 59] width 133 height 18
click at [478, 104] on div "06:00 (TC) - 29E-097.07" at bounding box center [457, 103] width 96 height 14
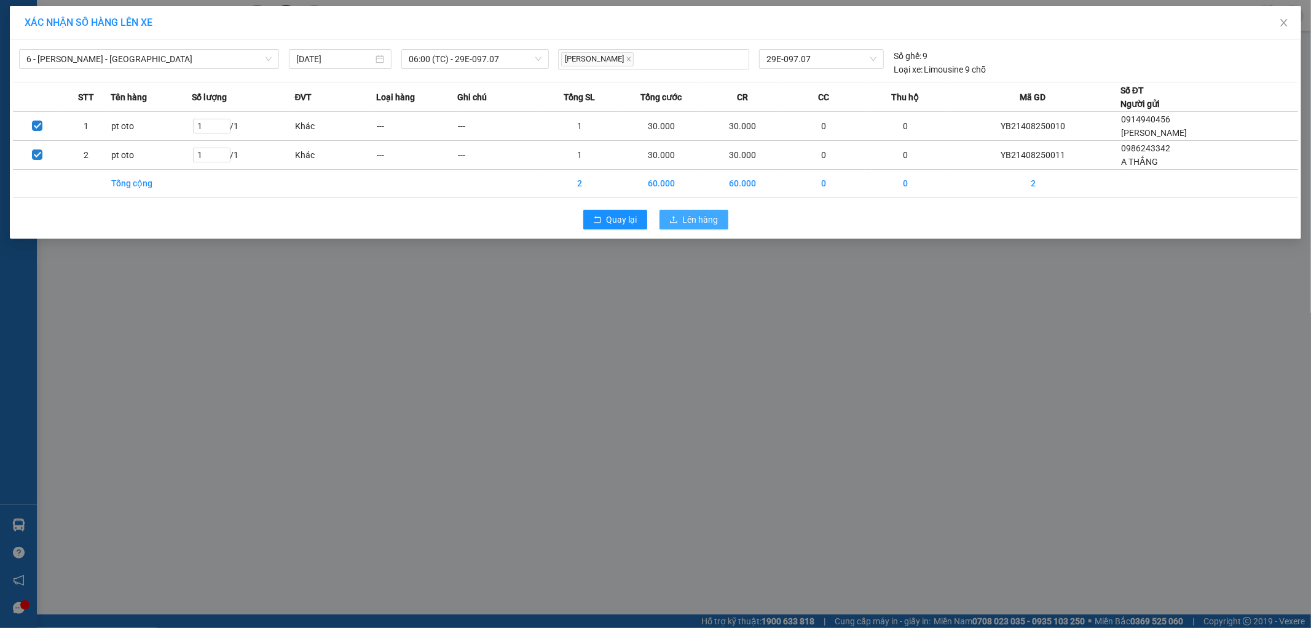
click at [679, 222] on button "Lên hàng" at bounding box center [693, 220] width 69 height 20
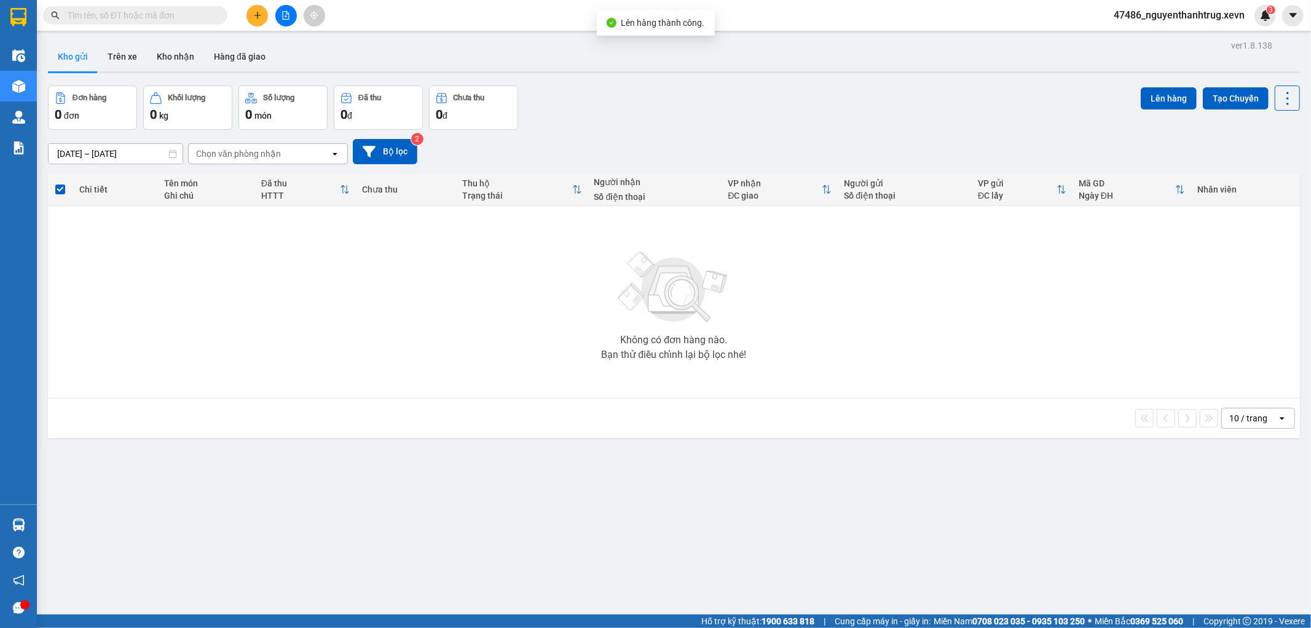
click at [1172, 20] on span "47486_nguyenthanhtrug.xevn" at bounding box center [1179, 14] width 151 height 15
click at [1152, 35] on span "Đăng xuất" at bounding box center [1184, 38] width 125 height 14
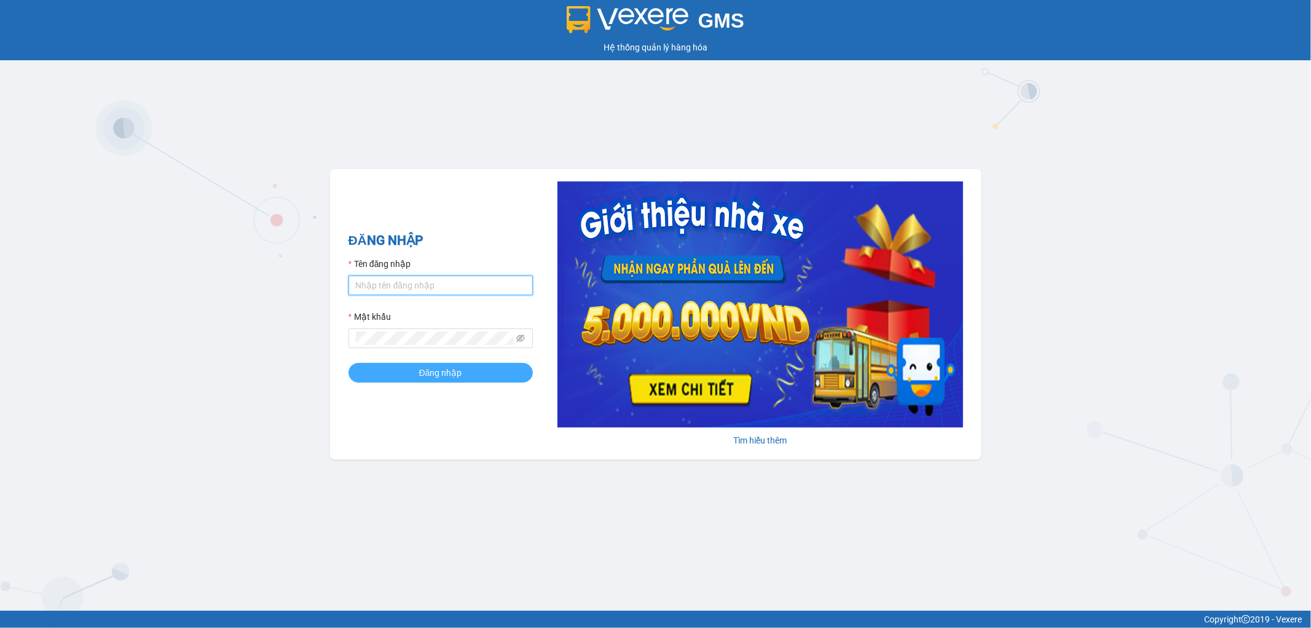
type input "nguyenthanhtrug.xevn"
click at [467, 369] on button "Đăng nhập" at bounding box center [440, 373] width 184 height 20
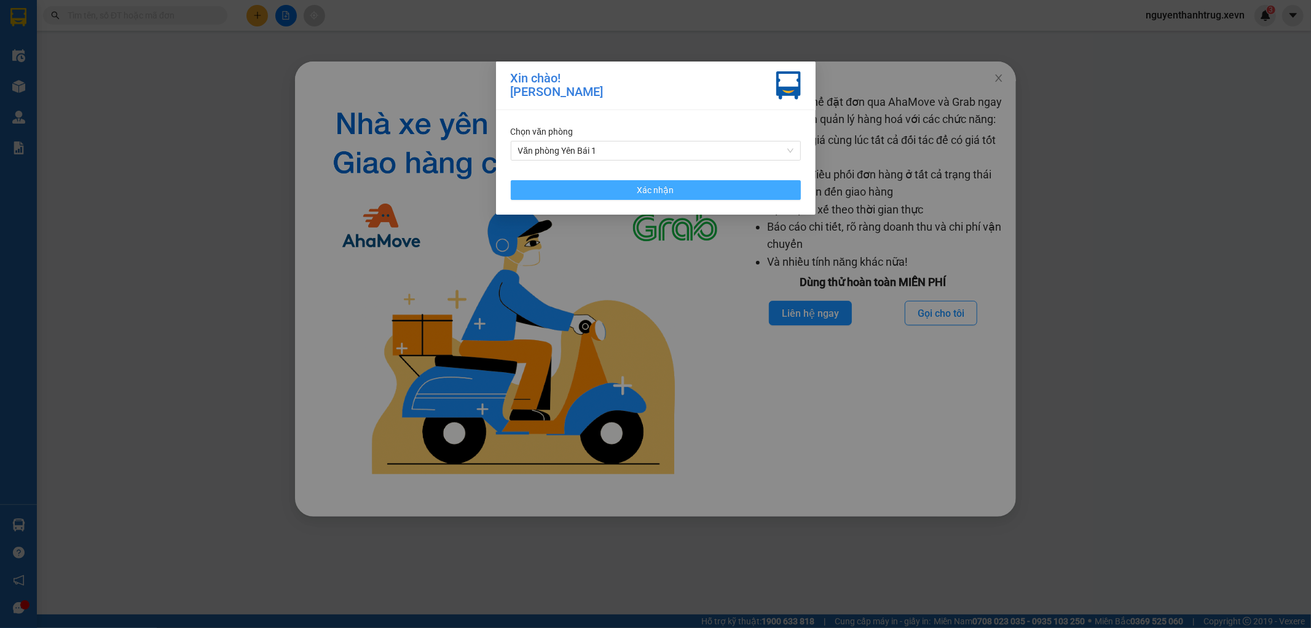
click at [651, 185] on span "Xác nhận" at bounding box center [655, 190] width 37 height 14
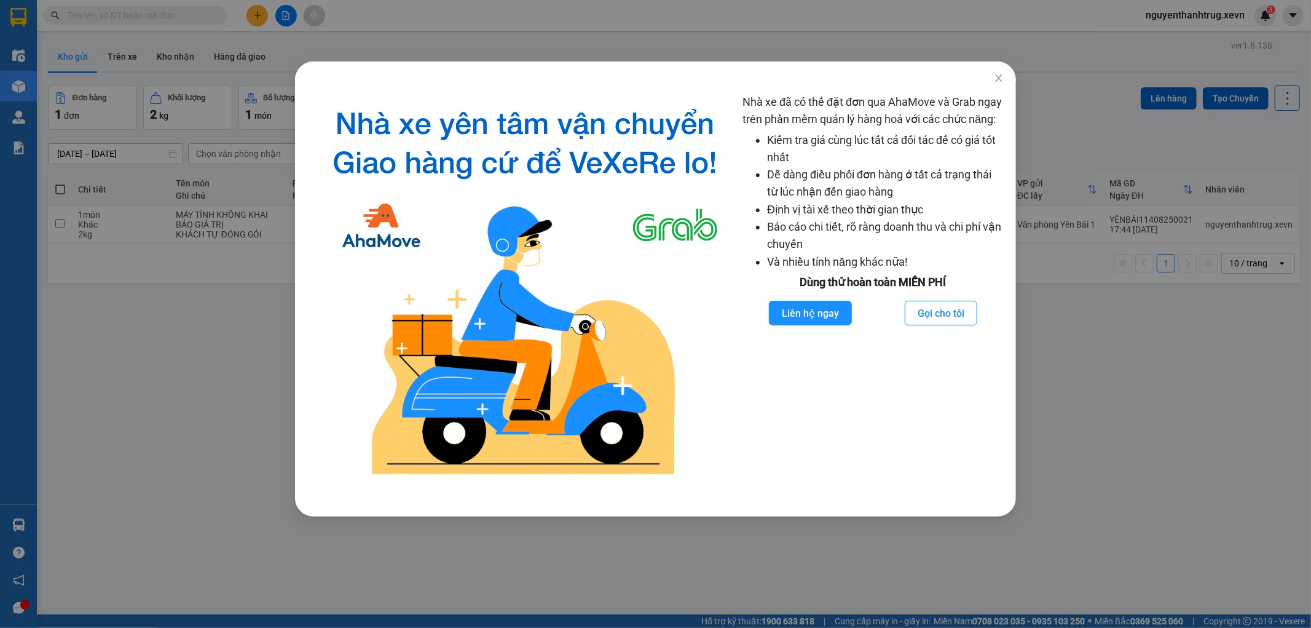
click at [224, 386] on div "Nhà xe đã có thể đặt đơn qua AhaMove và Grab ngay trên phần mềm quản lý hàng ho…" at bounding box center [655, 314] width 1311 height 628
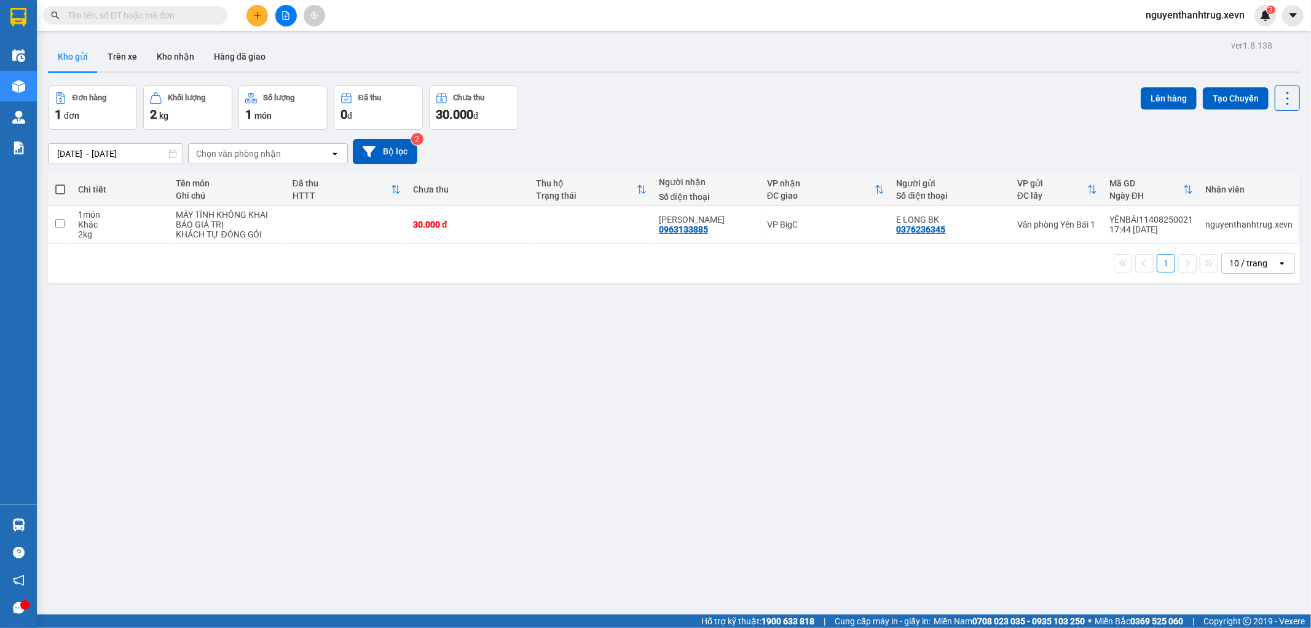
click at [15, 526] on img at bounding box center [18, 524] width 13 height 13
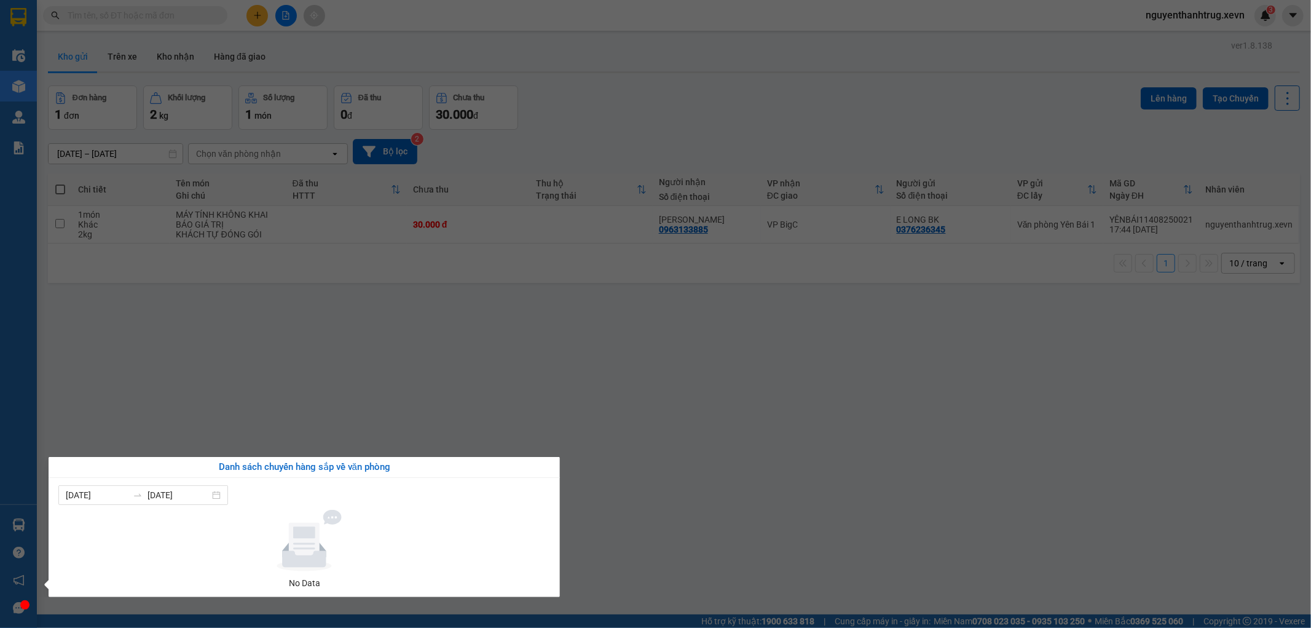
click at [262, 381] on section "Kết quả tìm kiếm ( 0 ) Bộ lọc No Data nguyenthanhtrug.xevn 3 Điều hành xe Kho h…" at bounding box center [655, 314] width 1311 height 628
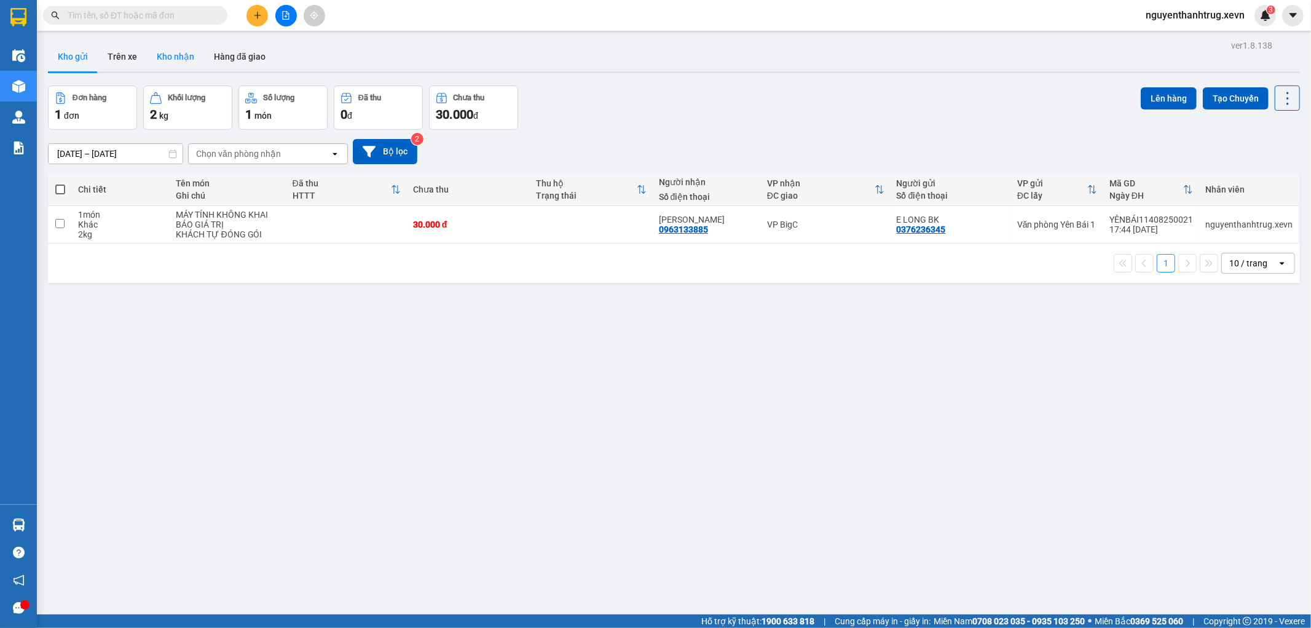
click at [154, 54] on button "Kho nhận" at bounding box center [175, 57] width 57 height 30
